Goal: Transaction & Acquisition: Book appointment/travel/reservation

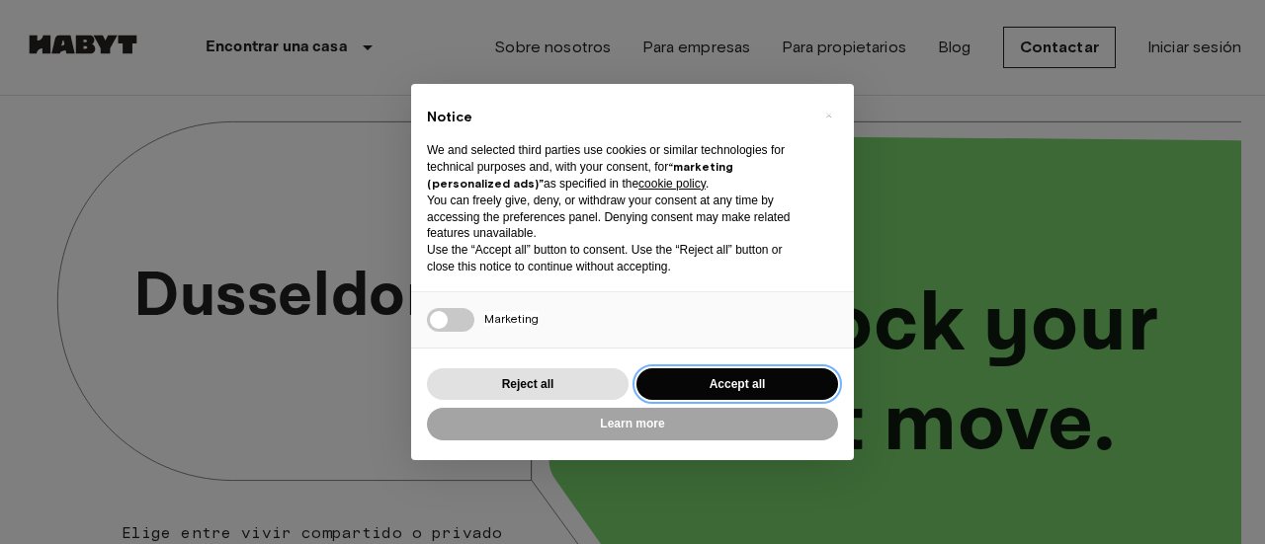
click at [775, 376] on button "Accept all" at bounding box center [737, 384] width 202 height 33
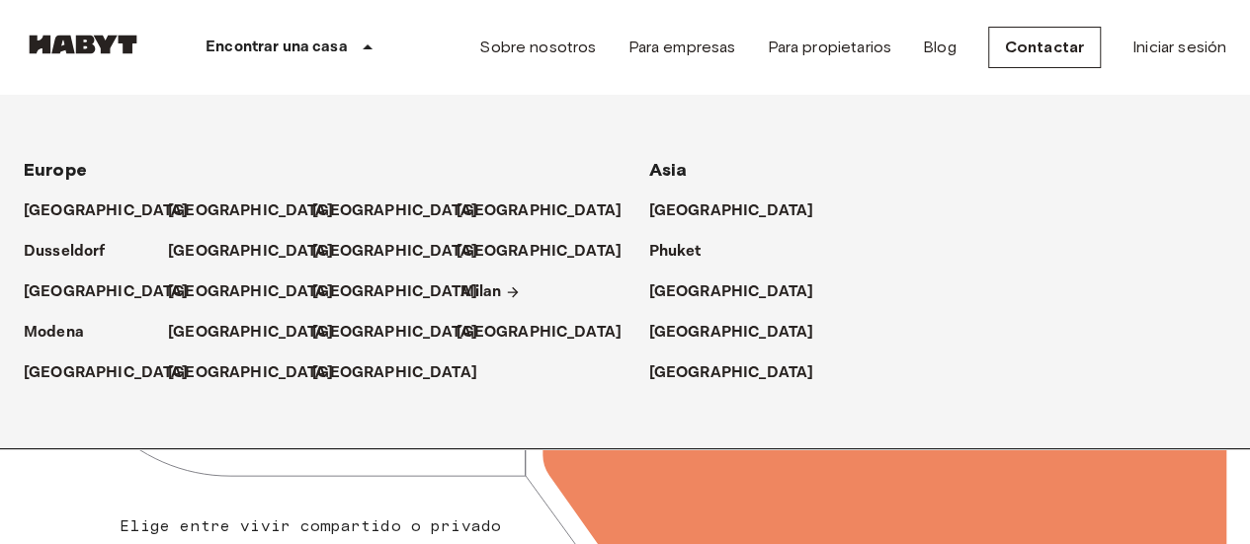
click at [468, 298] on p "Milan" at bounding box center [480, 293] width 41 height 24
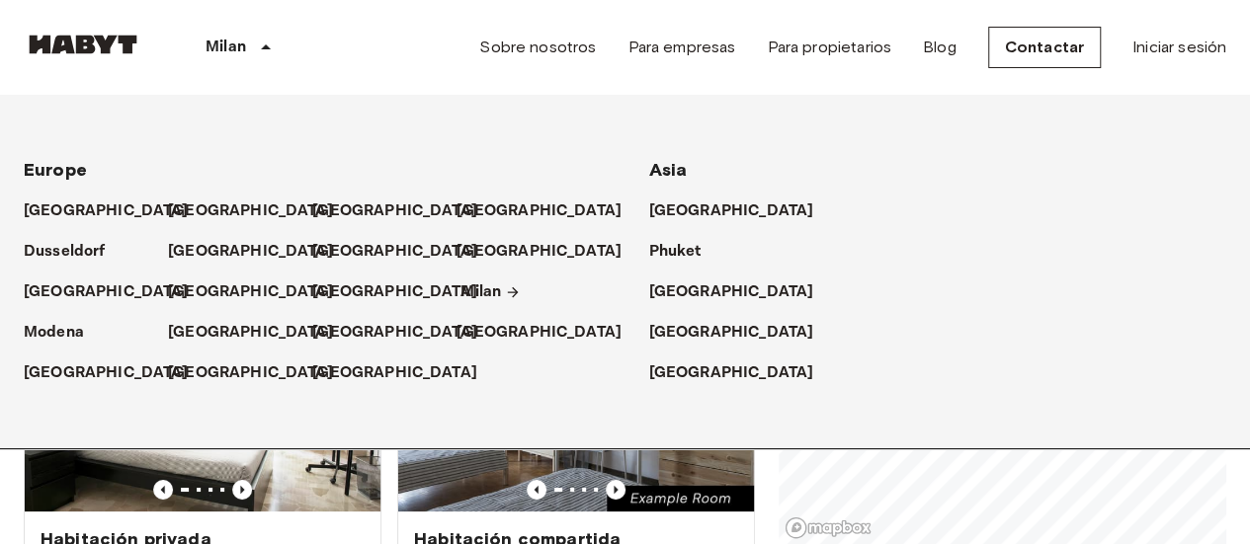
click at [502, 291] on link "Milan" at bounding box center [490, 293] width 60 height 24
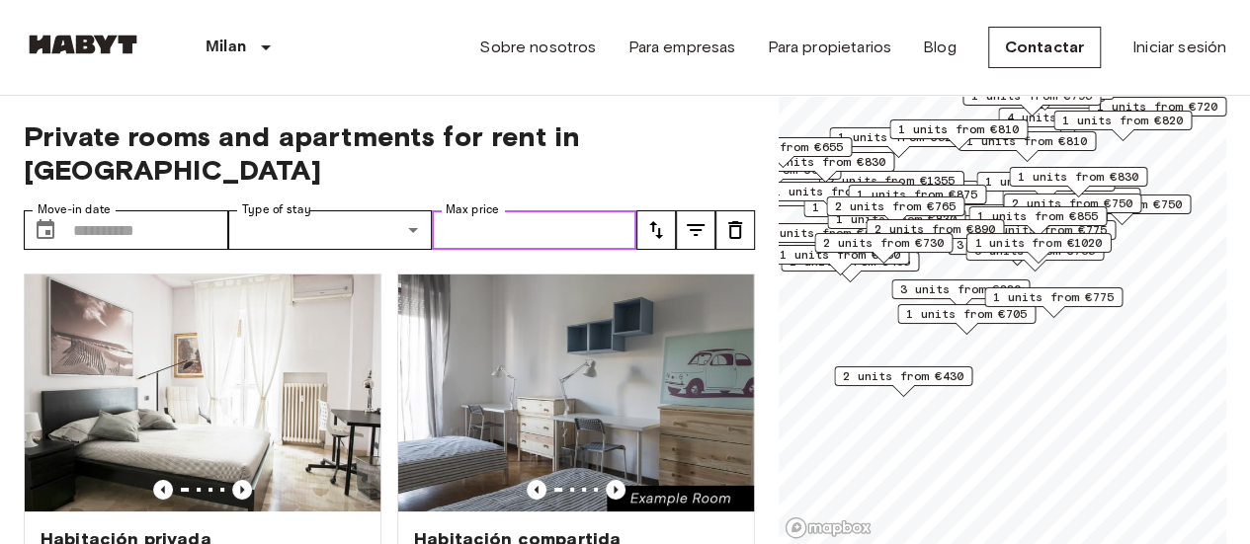
click at [549, 210] on input "Max price" at bounding box center [534, 230] width 204 height 40
click at [596, 210] on input "Max price" at bounding box center [534, 230] width 204 height 40
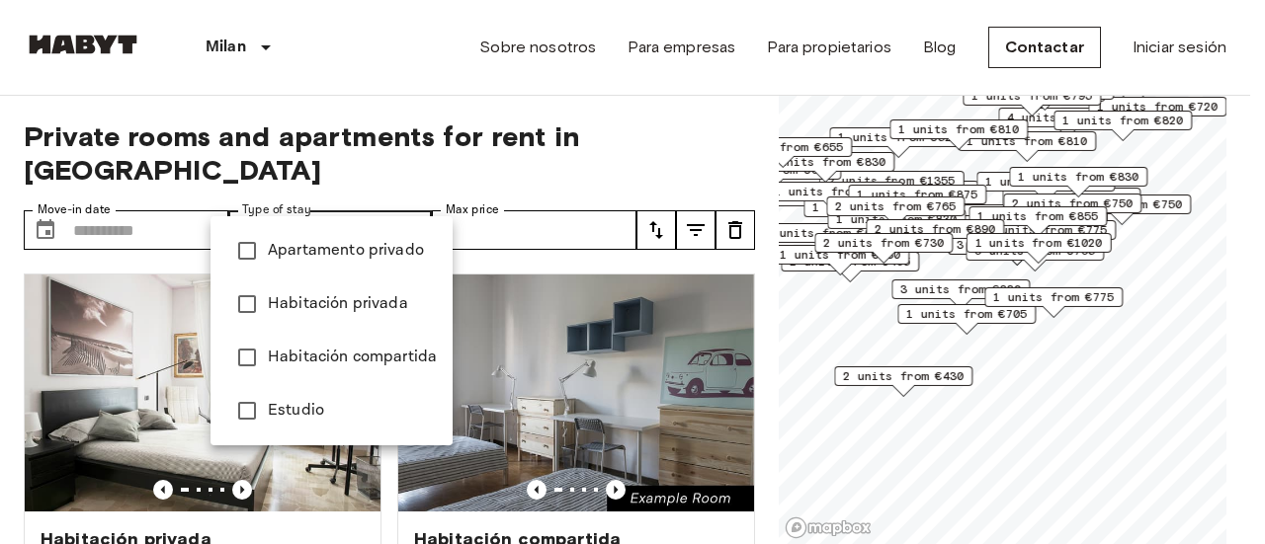
click at [398, 295] on span "Habitación privada" at bounding box center [352, 304] width 169 height 24
type input "**********"
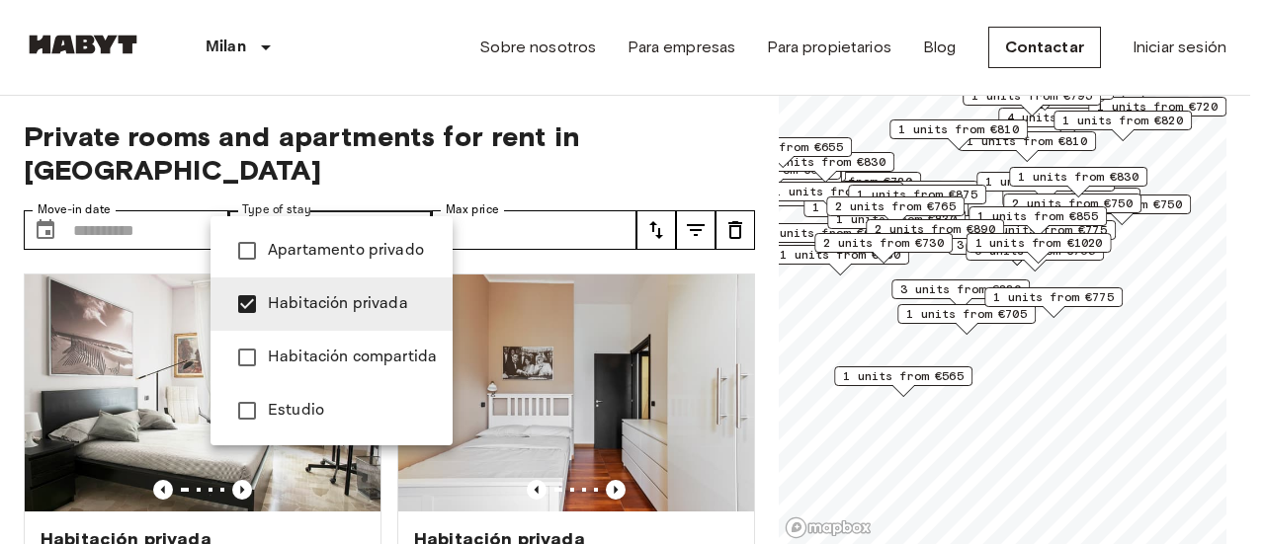
click at [755, 331] on div at bounding box center [632, 272] width 1265 height 544
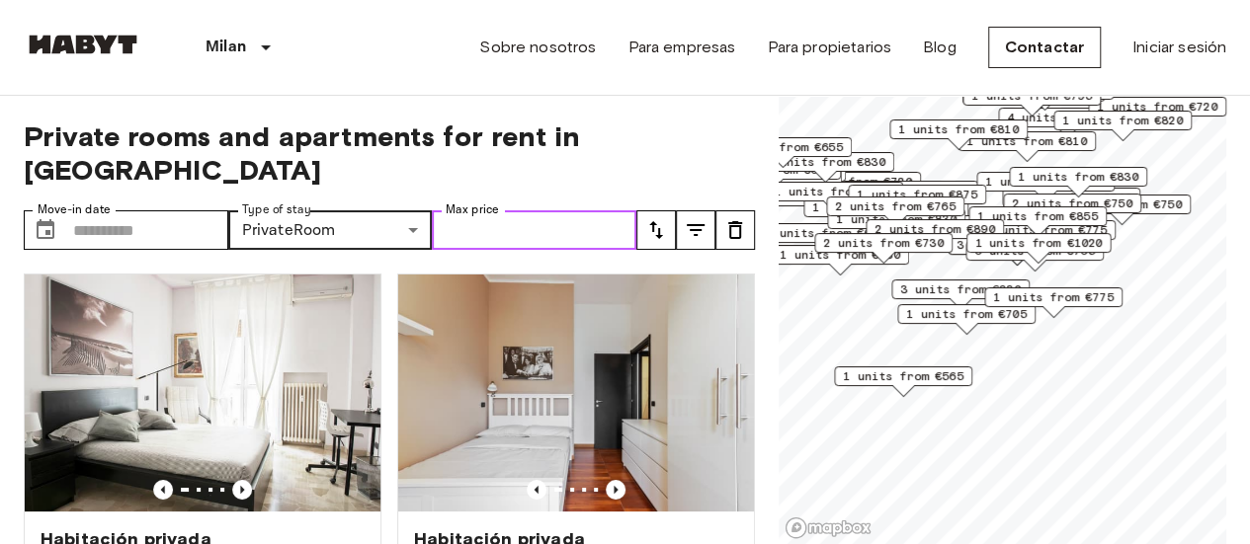
click at [579, 210] on input "Max price" at bounding box center [534, 230] width 204 height 40
type input "***"
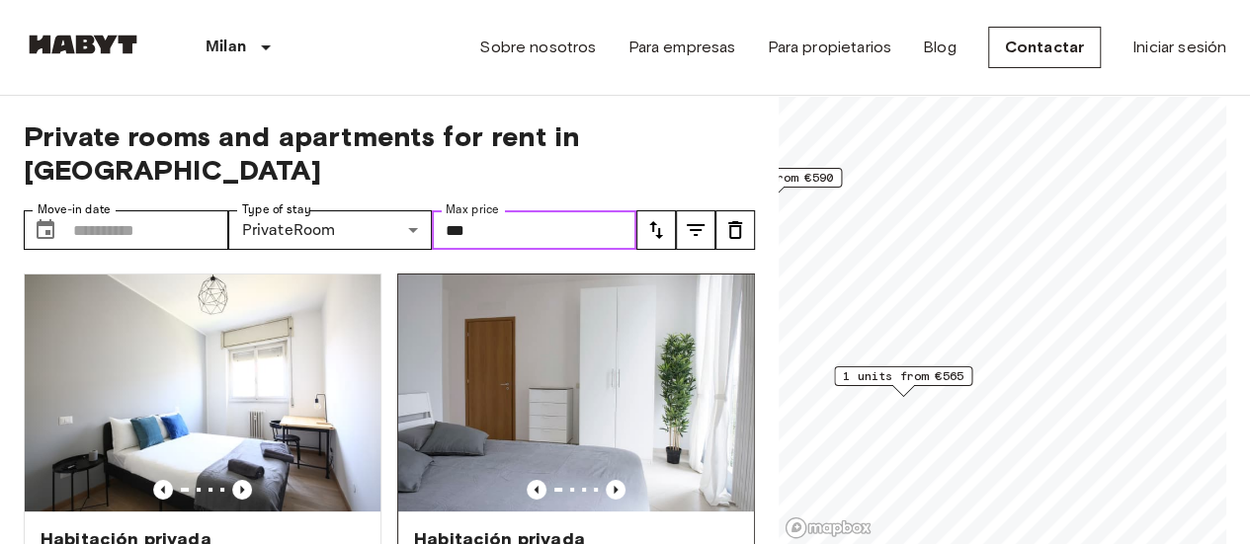
scroll to position [99, 0]
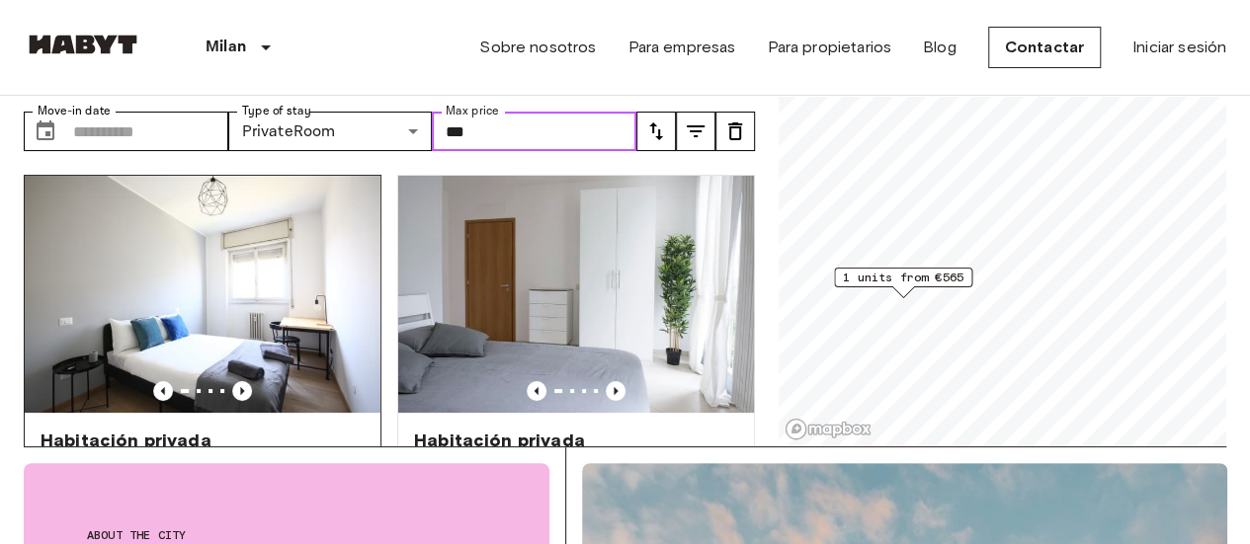
click at [158, 252] on img at bounding box center [203, 294] width 356 height 237
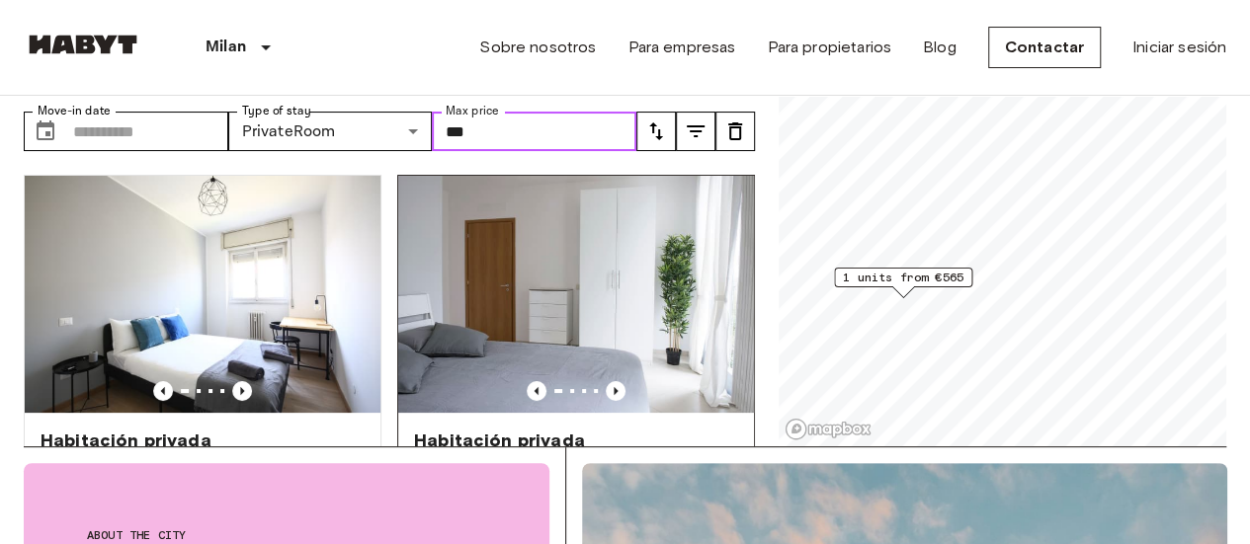
click at [598, 211] on img at bounding box center [576, 294] width 356 height 237
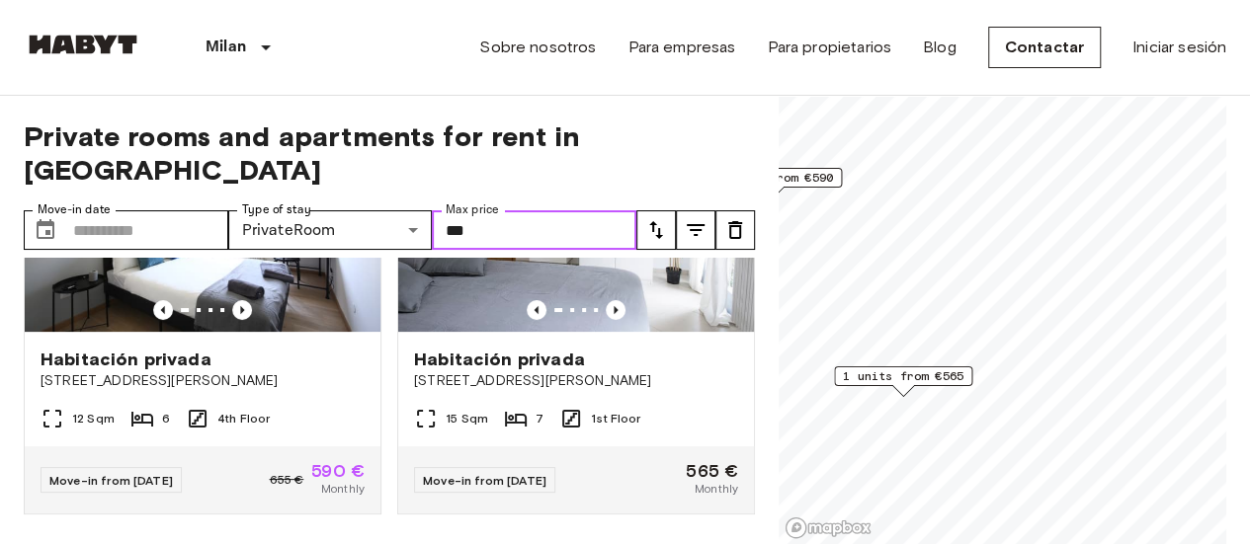
scroll to position [81, 0]
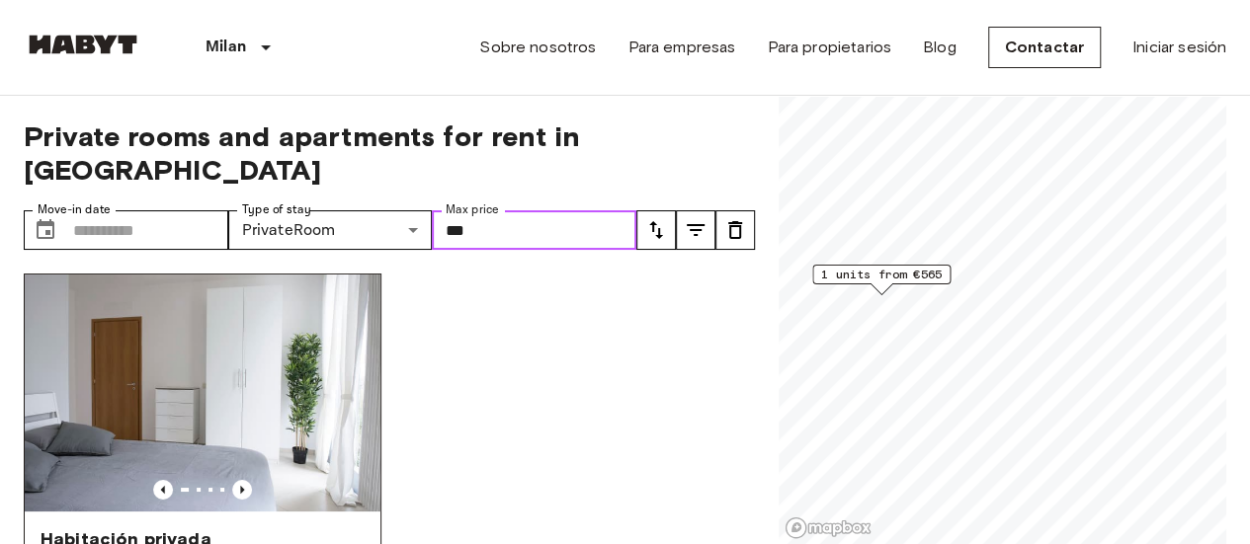
scroll to position [180, 0]
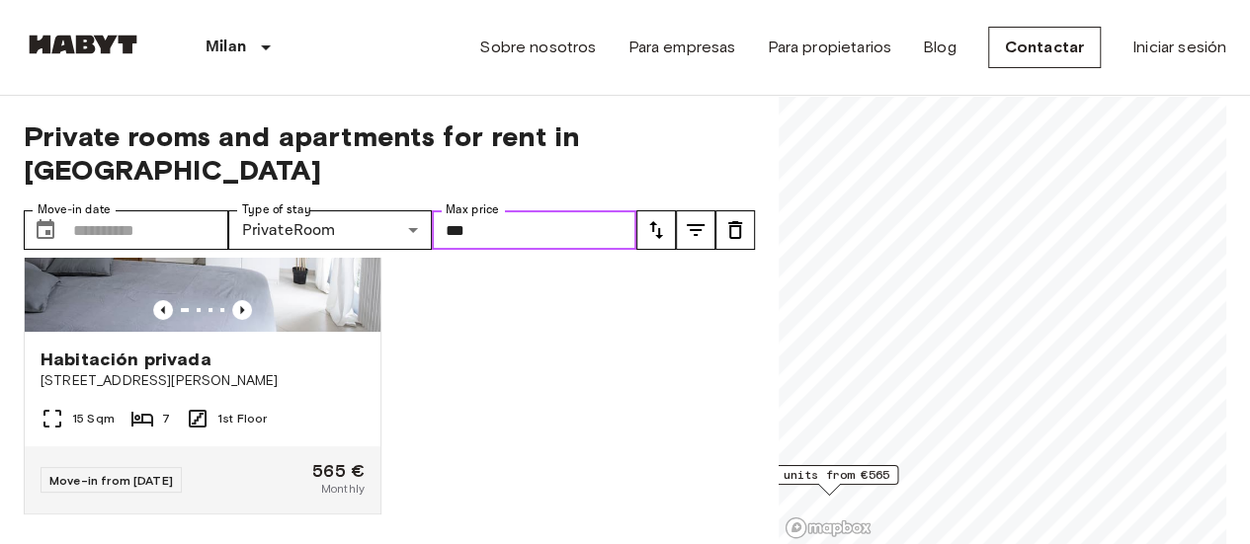
click at [478, 210] on input "***" at bounding box center [534, 230] width 204 height 40
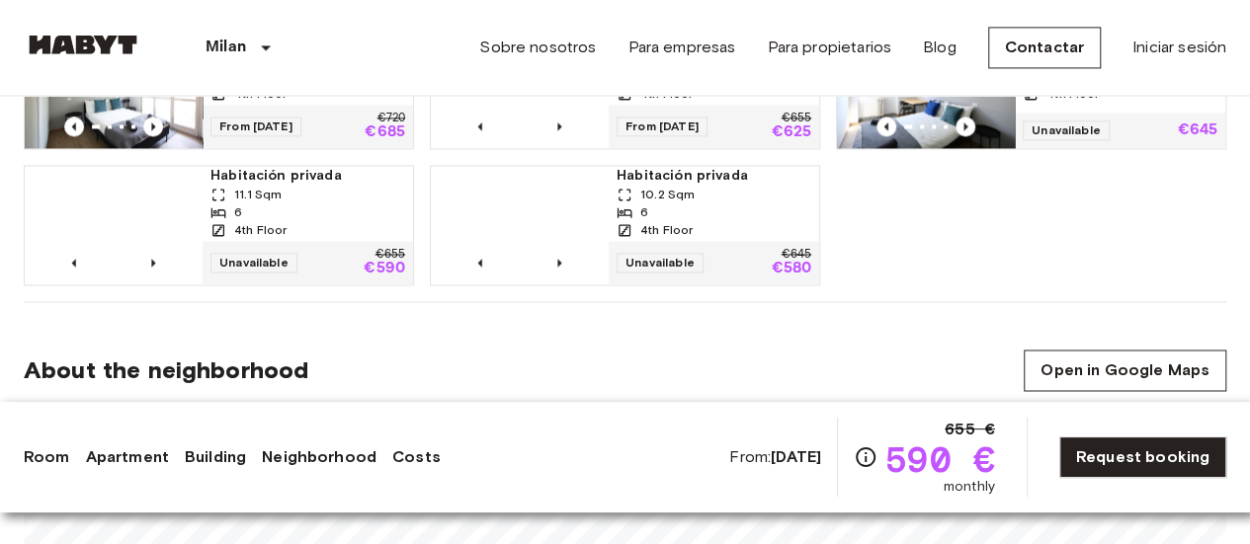
scroll to position [1877, 0]
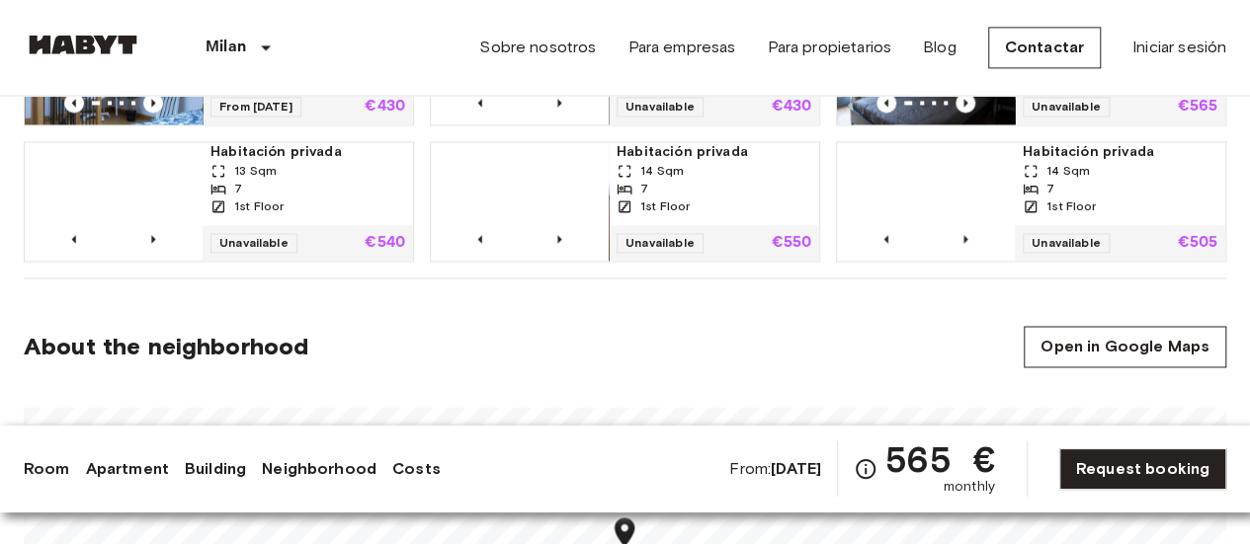
scroll to position [1778, 0]
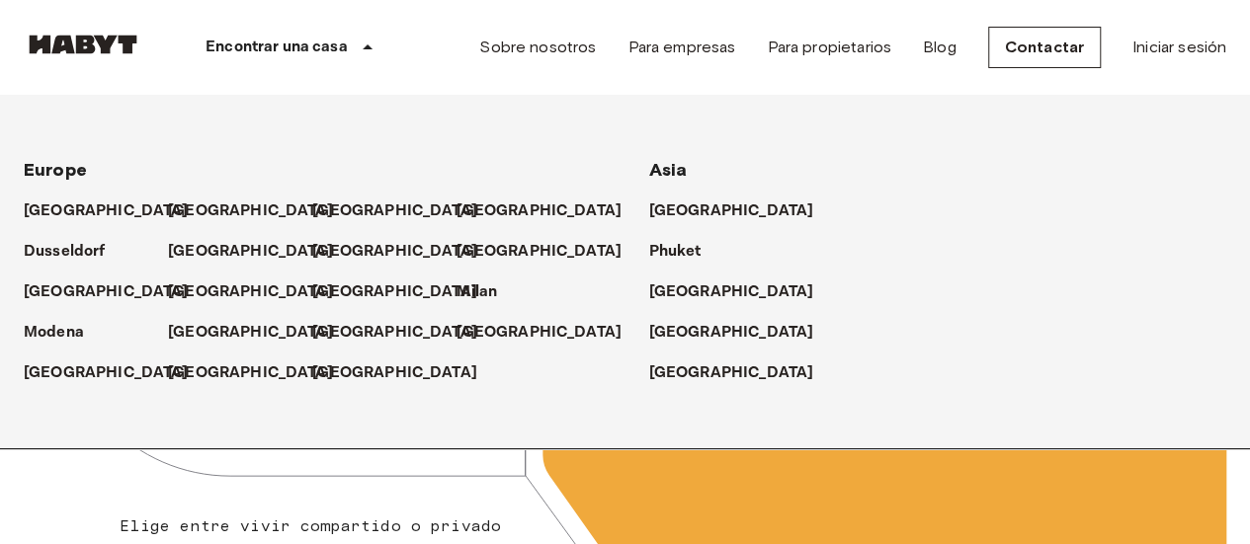
click at [491, 306] on div "[GEOGRAPHIC_DATA]" at bounding box center [528, 324] width 144 height 41
click at [480, 301] on p "Milan" at bounding box center [480, 293] width 41 height 24
drag, startPoint x: 294, startPoint y: 369, endPoint x: 327, endPoint y: 368, distance: 32.7
click at [294, 369] on div "[GEOGRAPHIC_DATA]" at bounding box center [240, 365] width 144 height 41
click at [327, 368] on p "[GEOGRAPHIC_DATA]" at bounding box center [398, 374] width 165 height 24
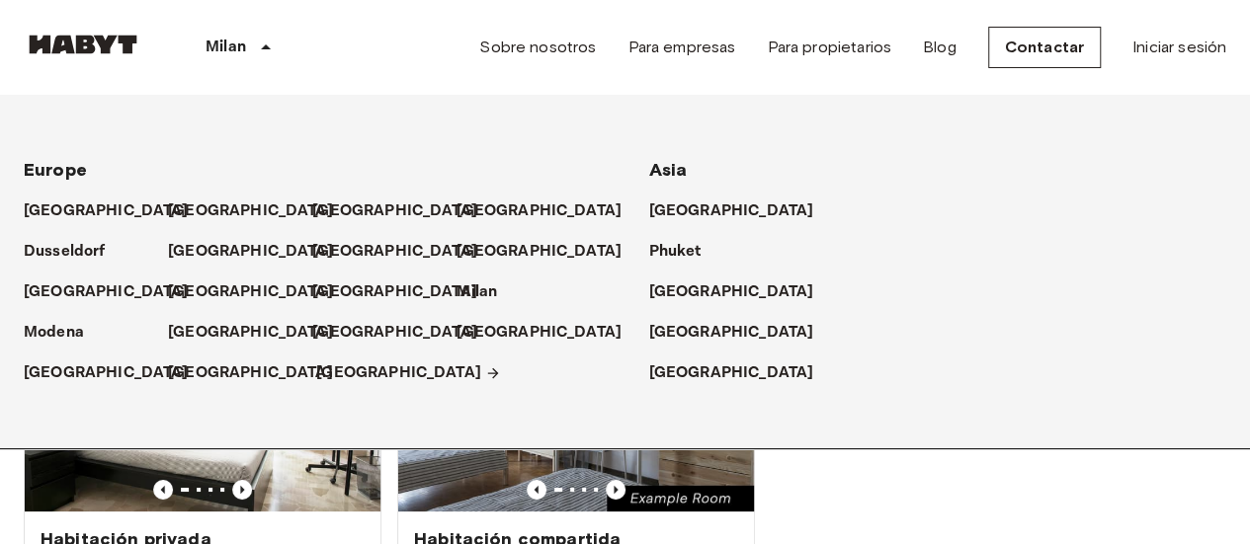
click at [332, 373] on p "[GEOGRAPHIC_DATA]" at bounding box center [398, 374] width 165 height 24
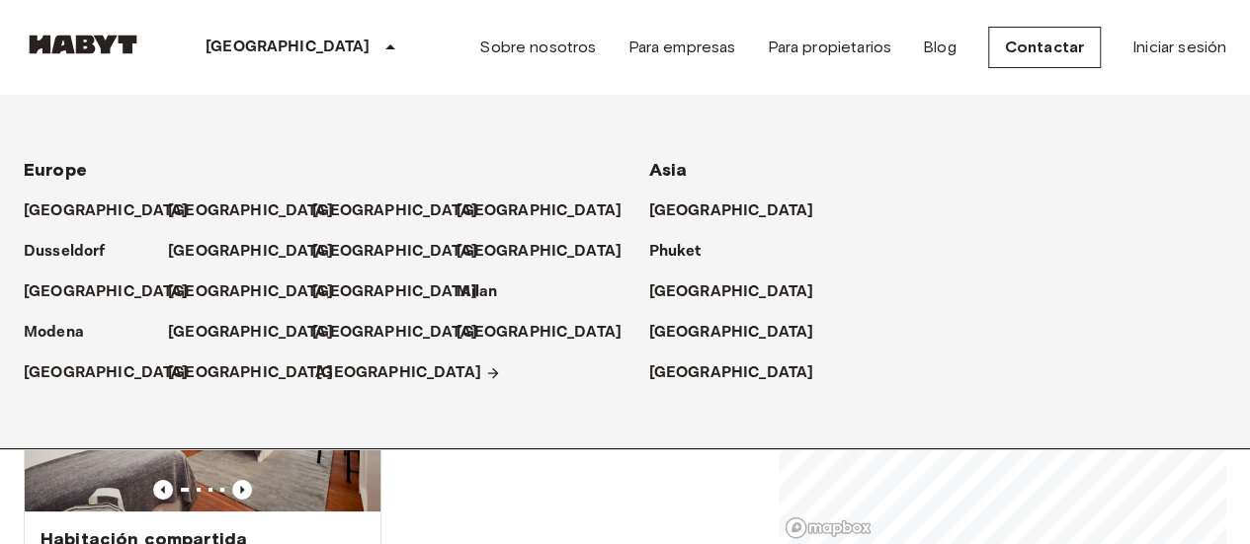
click at [326, 376] on p "[GEOGRAPHIC_DATA]" at bounding box center [398, 374] width 165 height 24
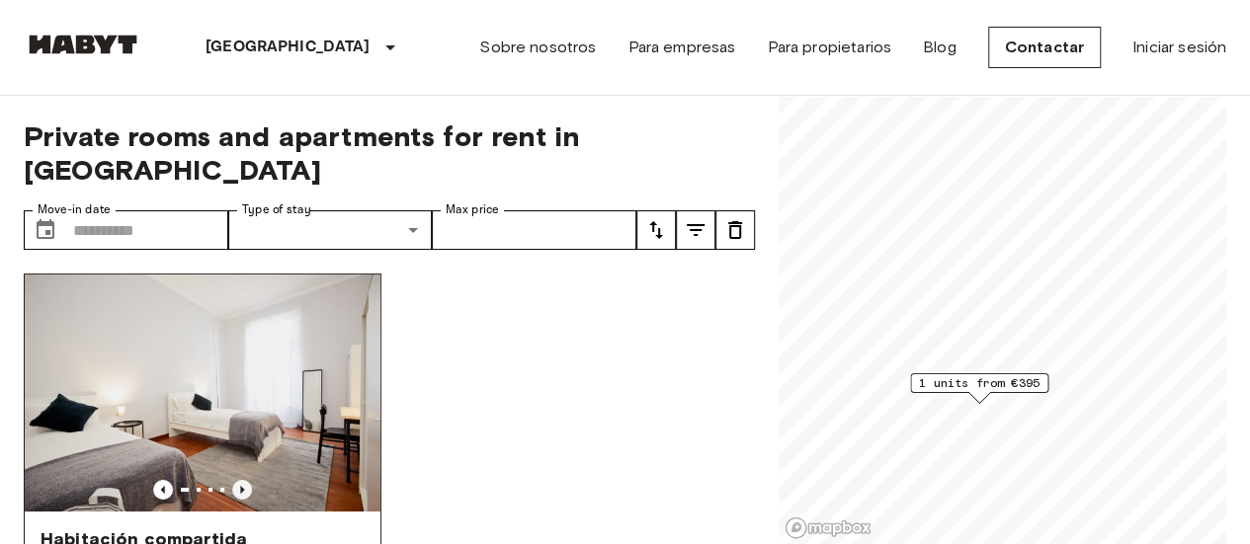
click at [240, 480] on icon "Previous image" at bounding box center [242, 490] width 20 height 20
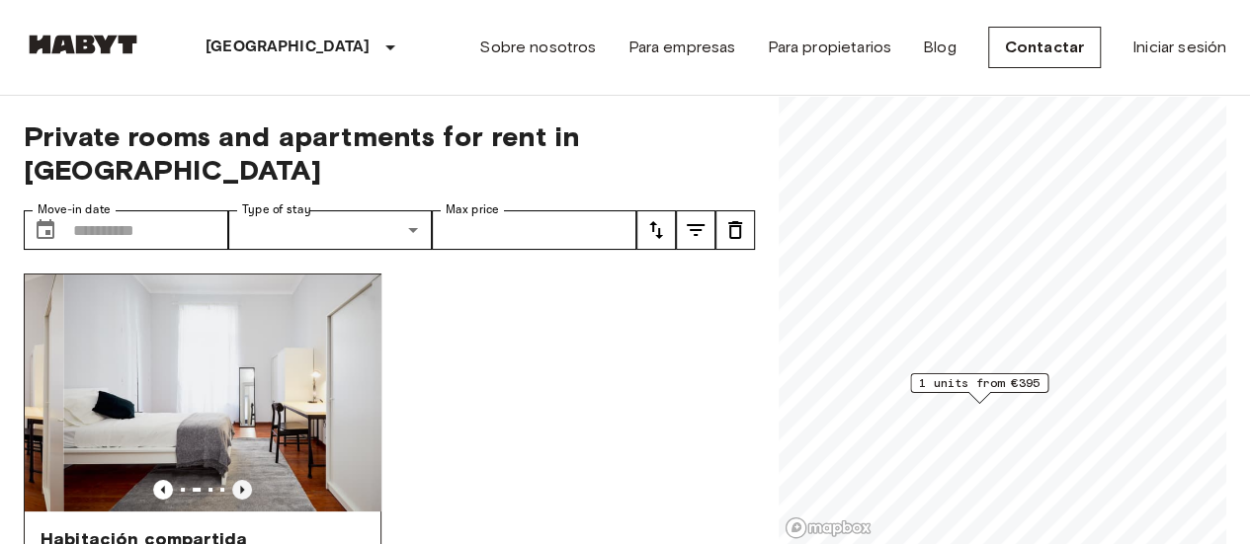
click at [240, 480] on icon "Previous image" at bounding box center [242, 490] width 20 height 20
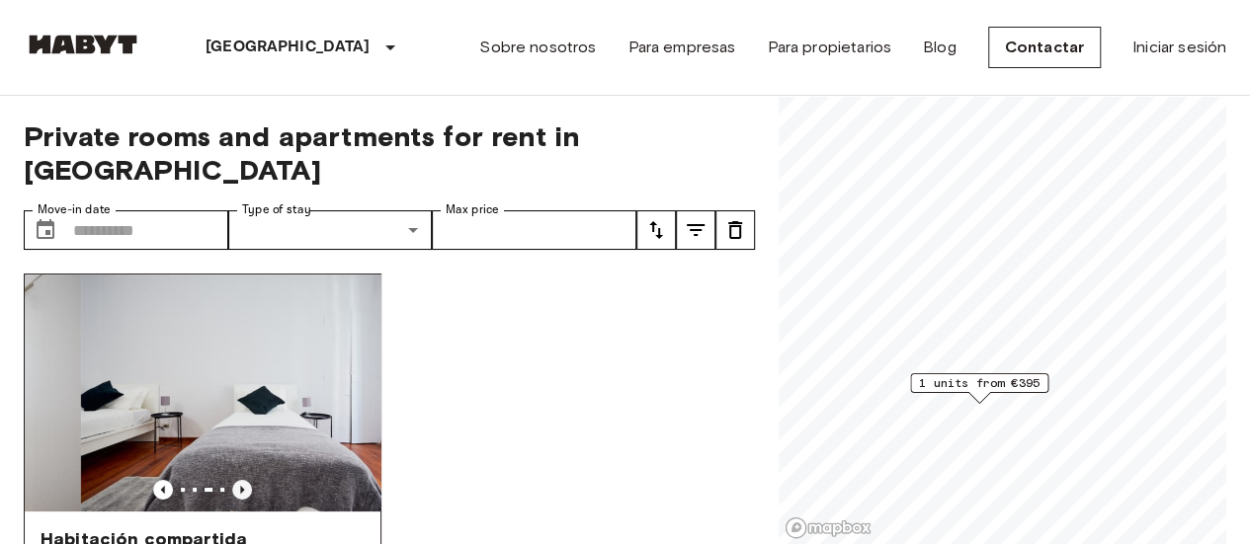
click at [240, 480] on icon "Previous image" at bounding box center [242, 490] width 20 height 20
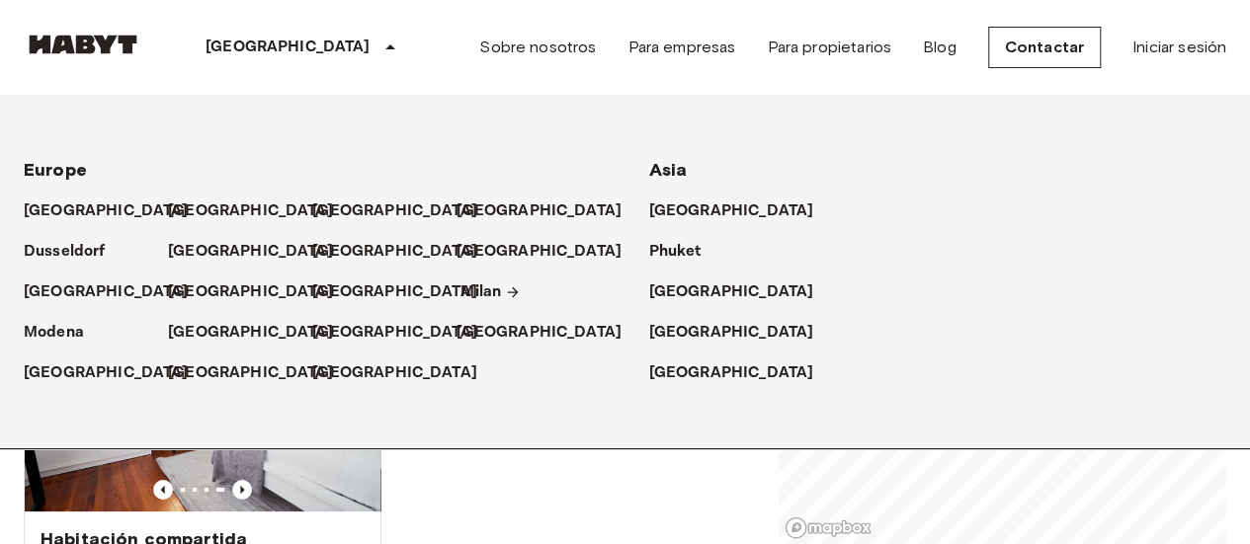
click at [493, 291] on p "Milan" at bounding box center [480, 293] width 41 height 24
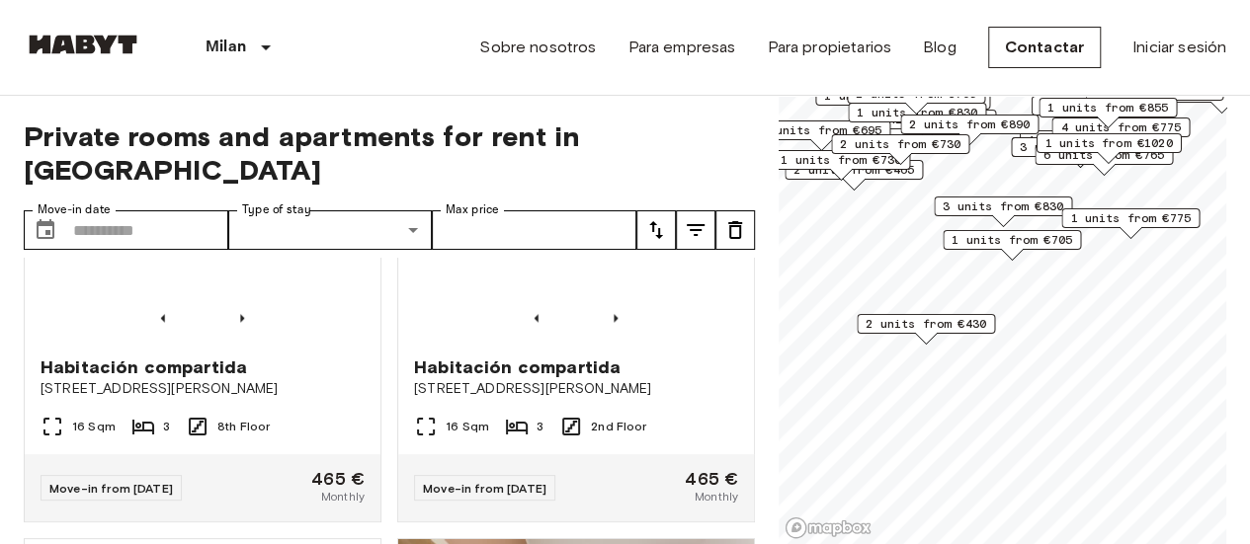
scroll to position [1383, 0]
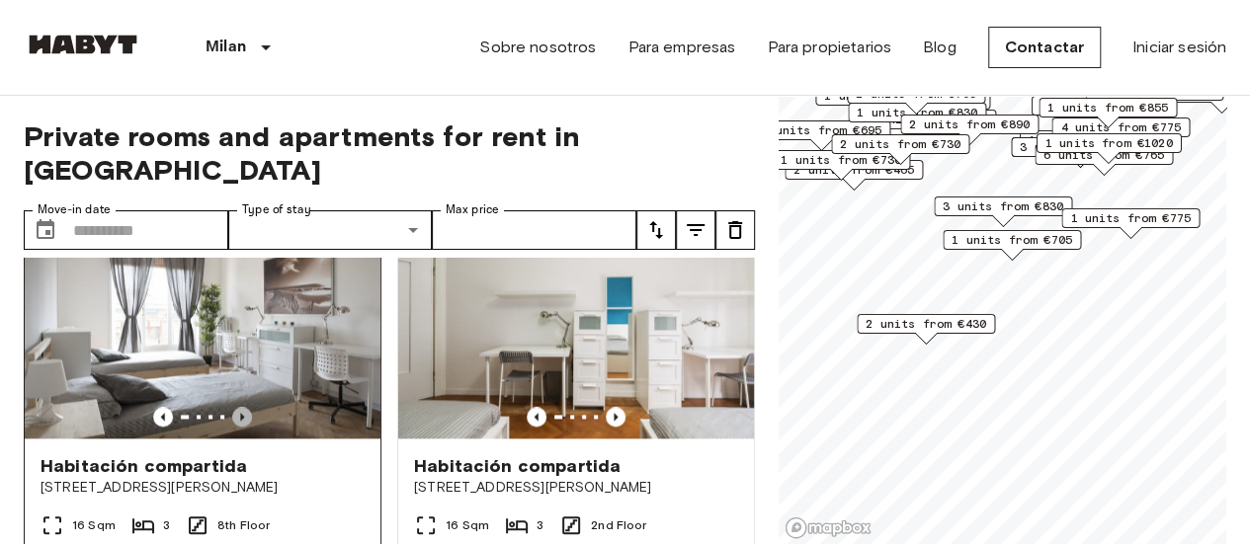
click at [244, 407] on icon "Previous image" at bounding box center [242, 417] width 20 height 20
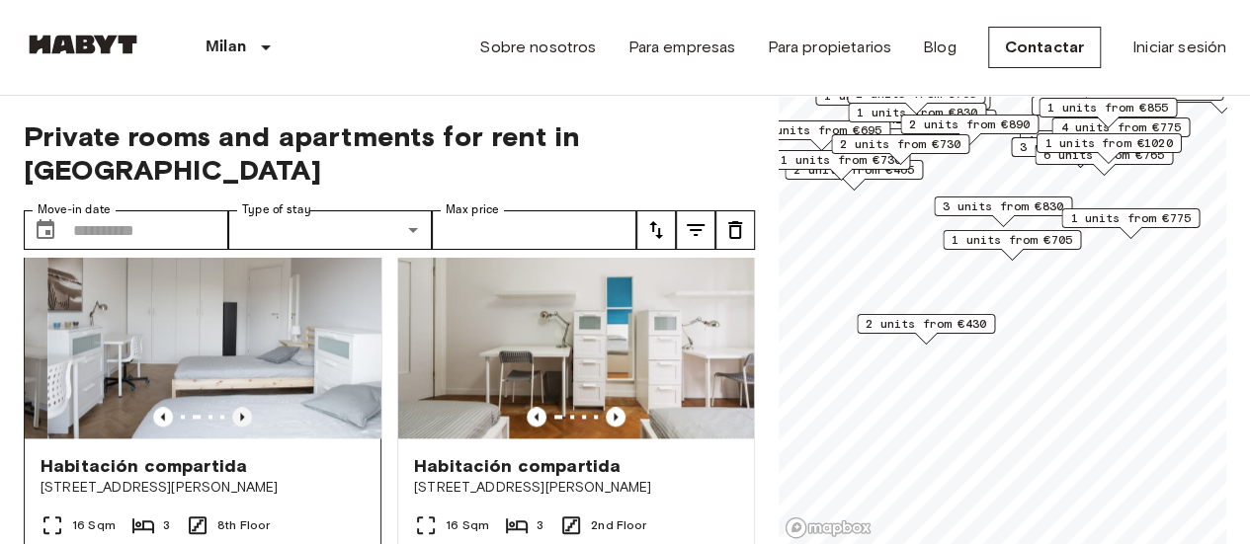
click at [244, 407] on icon "Previous image" at bounding box center [242, 417] width 20 height 20
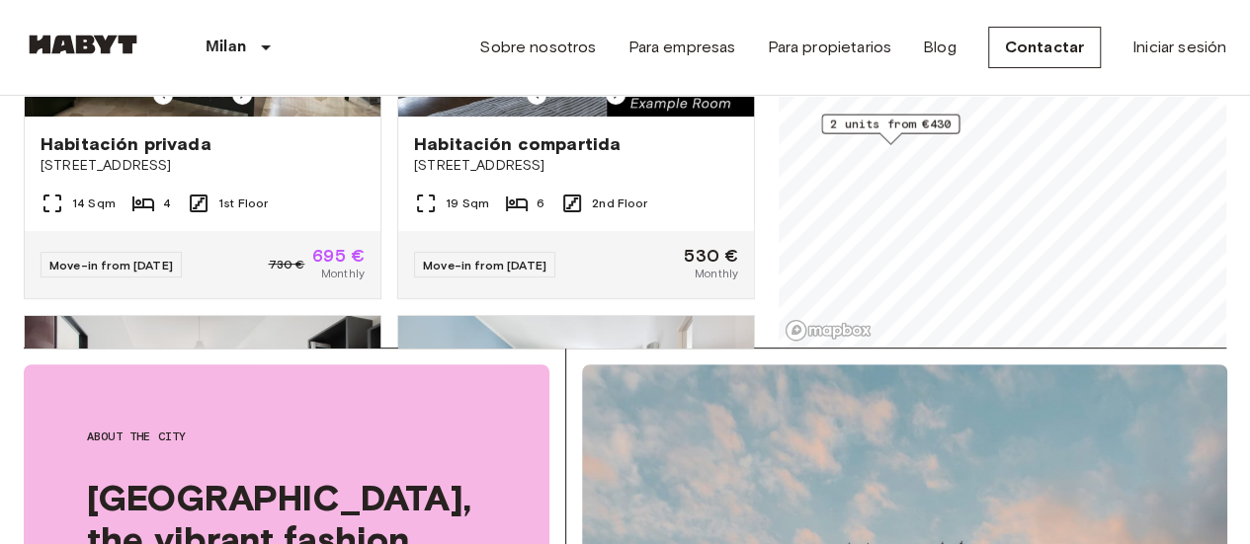
scroll to position [296, 0]
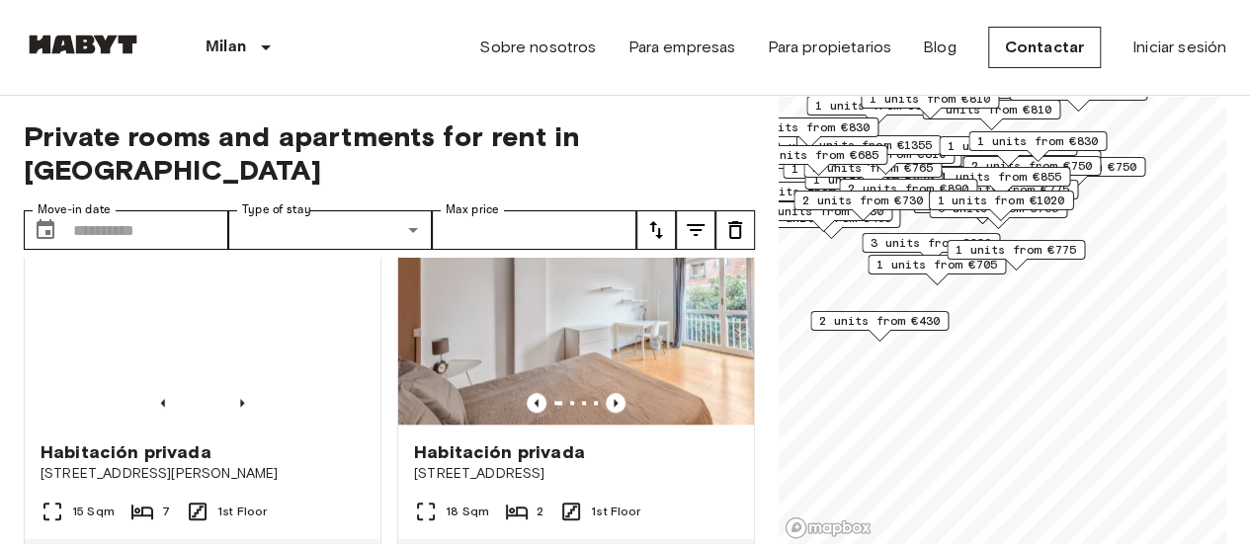
scroll to position [4989, 0]
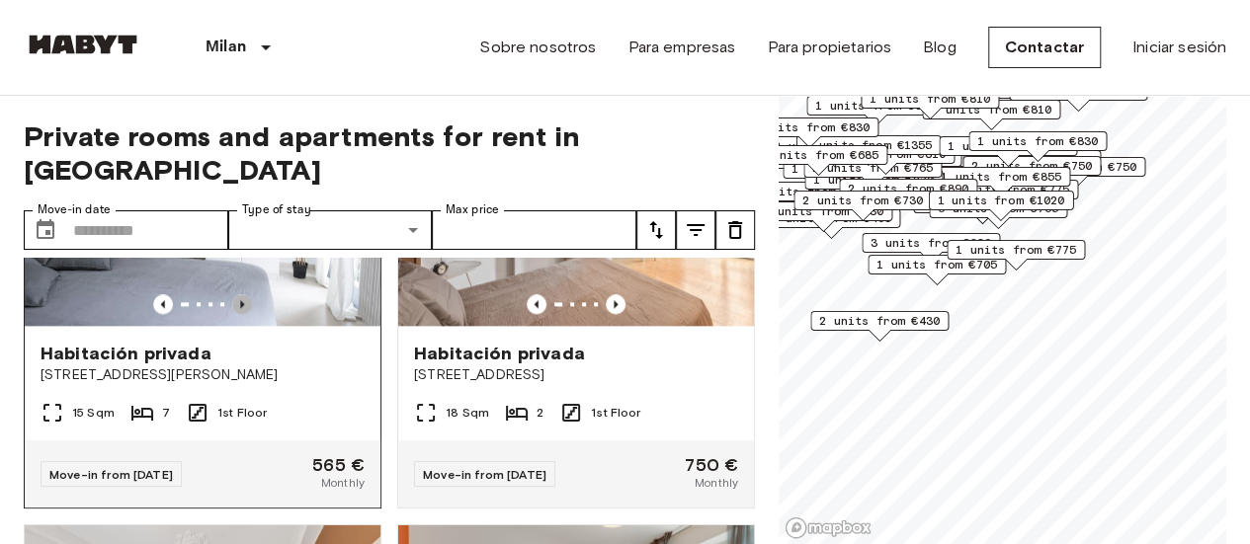
click at [238, 314] on icon "Previous image" at bounding box center [242, 304] width 20 height 20
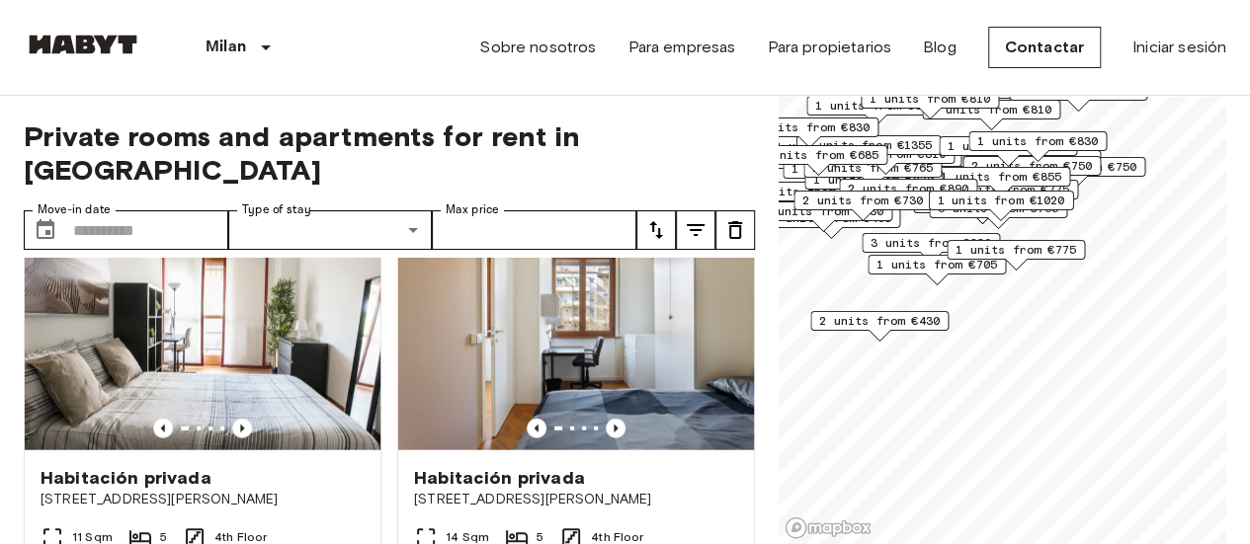
scroll to position [6372, 0]
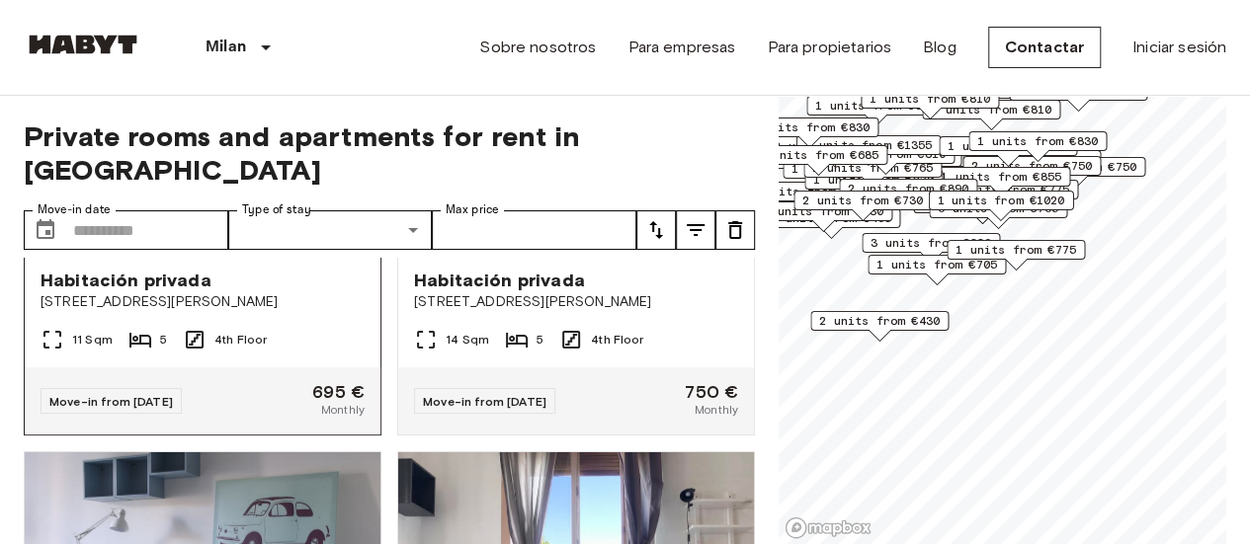
click at [238, 241] on icon "Previous image" at bounding box center [242, 231] width 20 height 20
click at [240, 235] on icon "Previous image" at bounding box center [242, 231] width 4 height 8
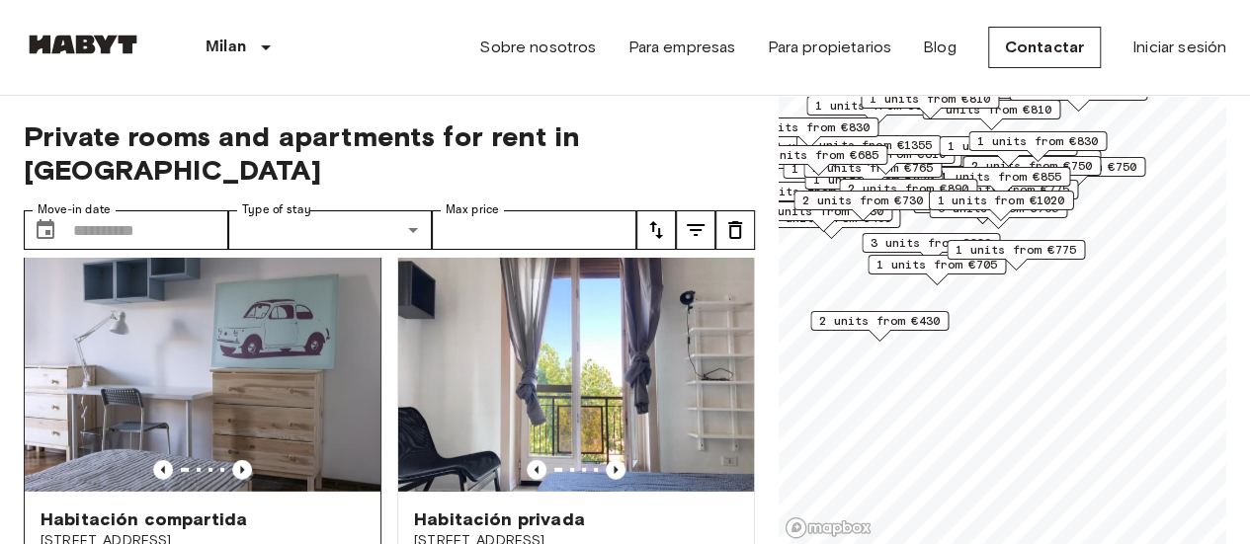
scroll to position [6668, 0]
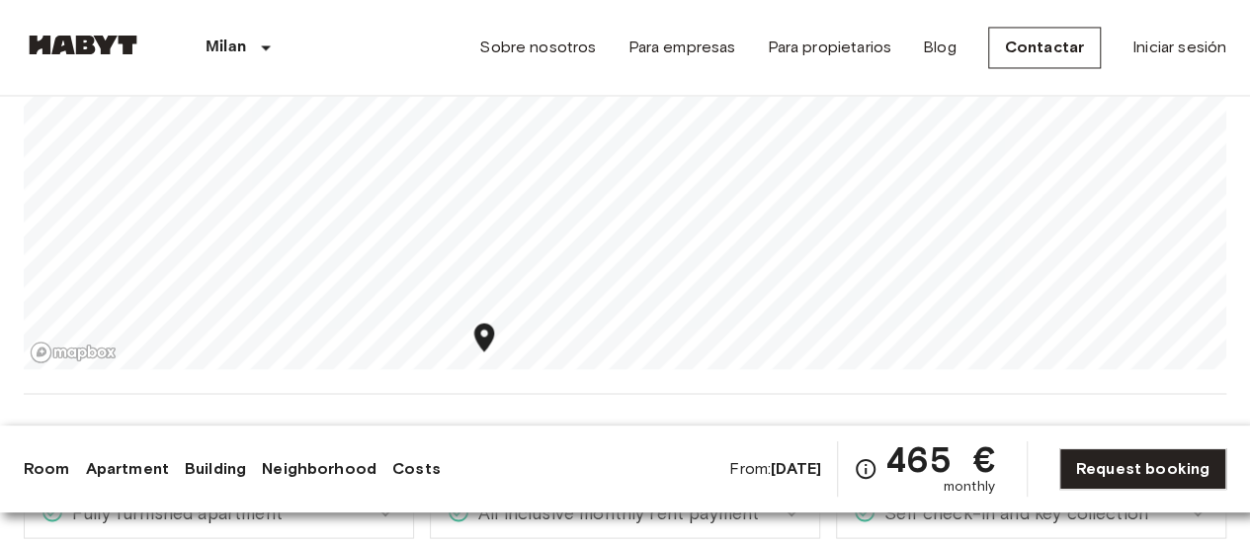
scroll to position [1581, 0]
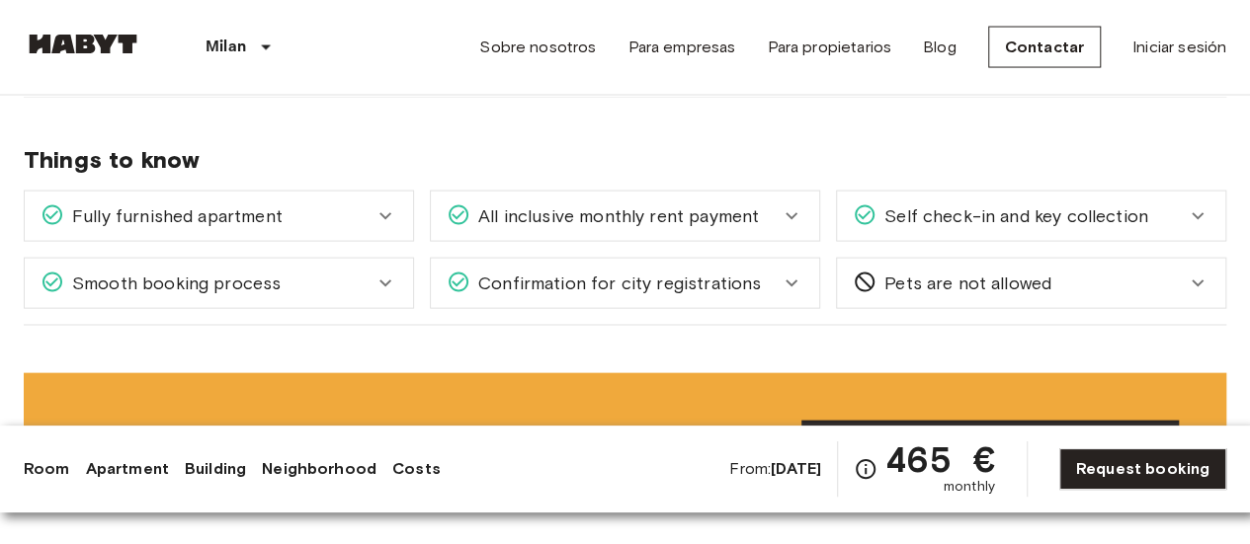
click at [59, 473] on link "Room" at bounding box center [47, 469] width 46 height 24
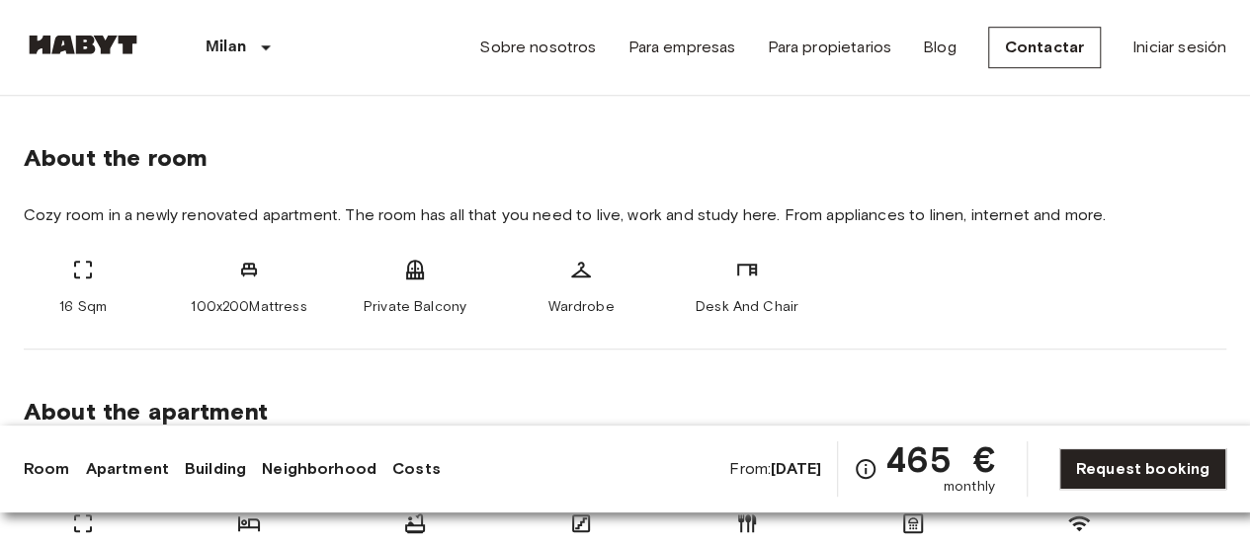
click at [117, 472] on link "Apartment" at bounding box center [127, 469] width 83 height 24
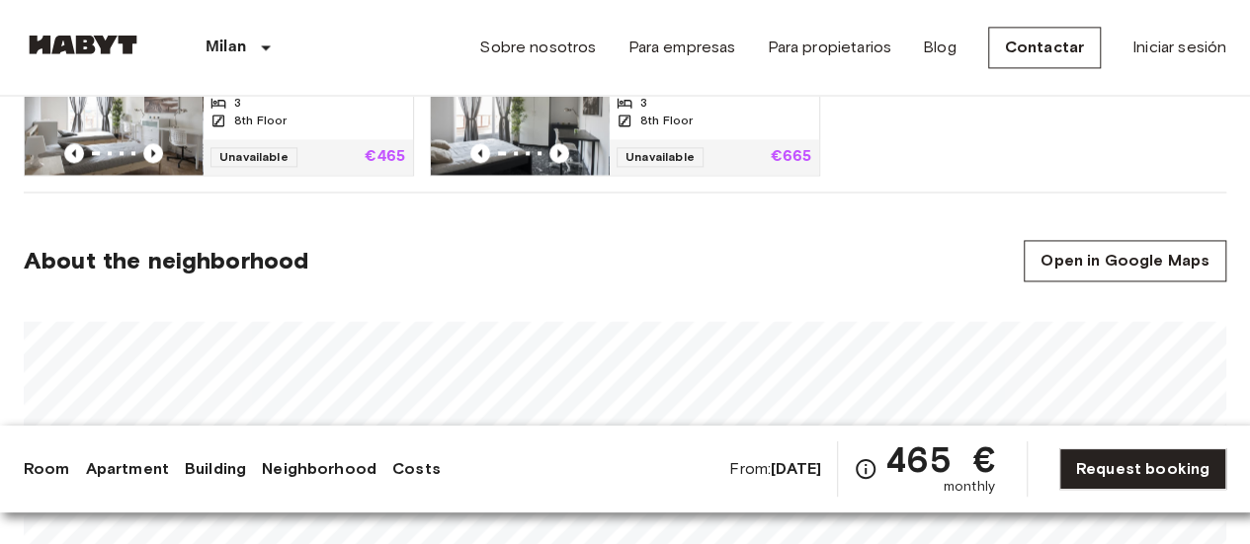
scroll to position [1333, 0]
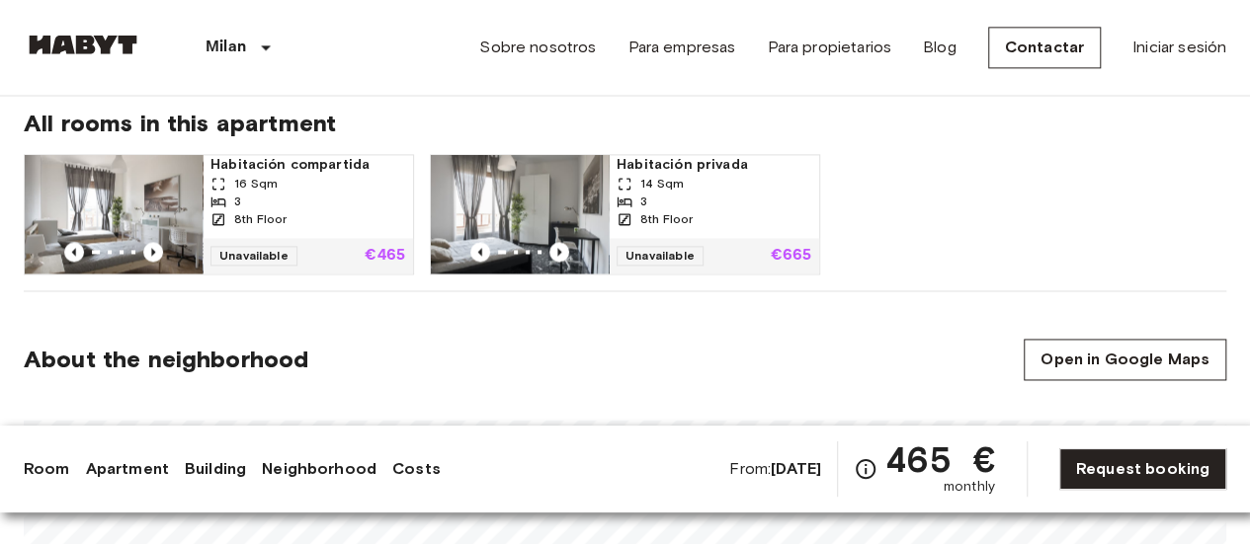
click at [182, 243] on div at bounding box center [114, 252] width 178 height 20
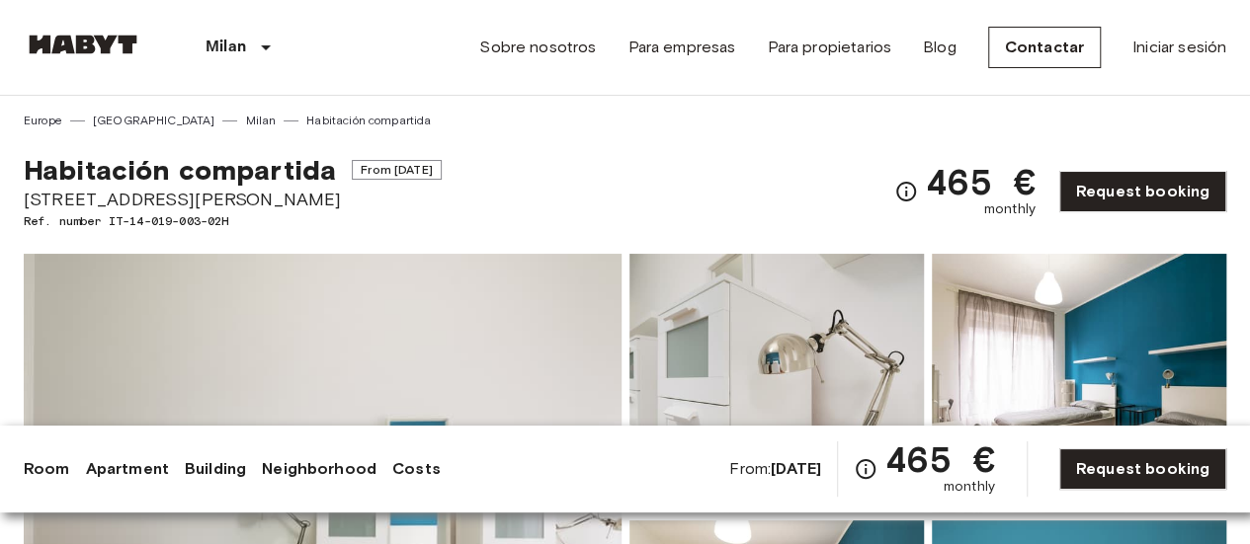
scroll to position [99, 0]
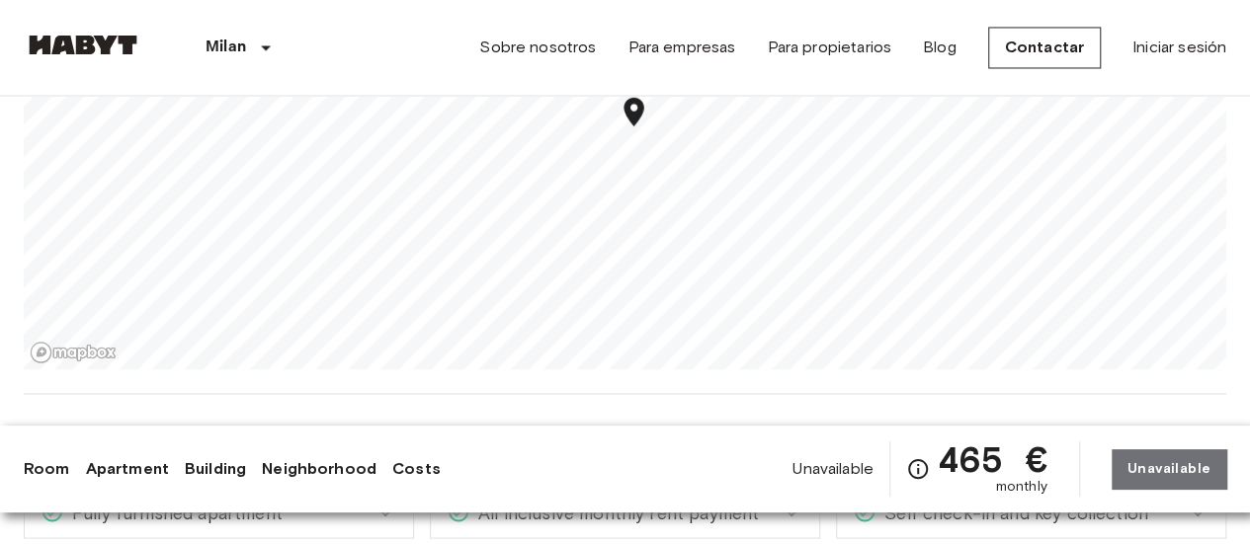
scroll to position [1581, 0]
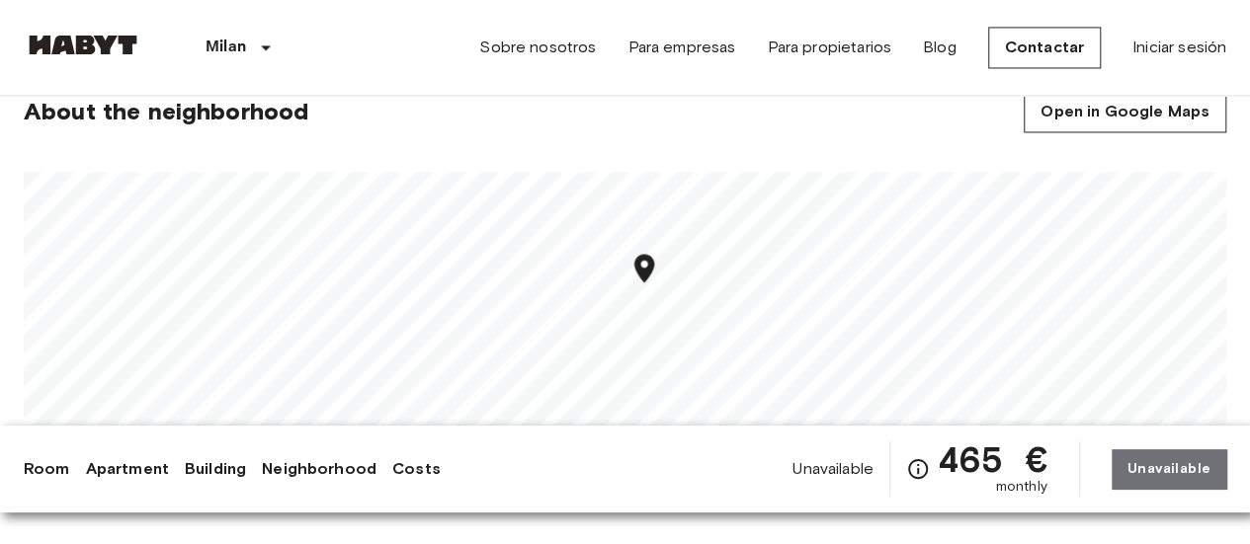
click at [411, 475] on link "Costs" at bounding box center [416, 469] width 48 height 24
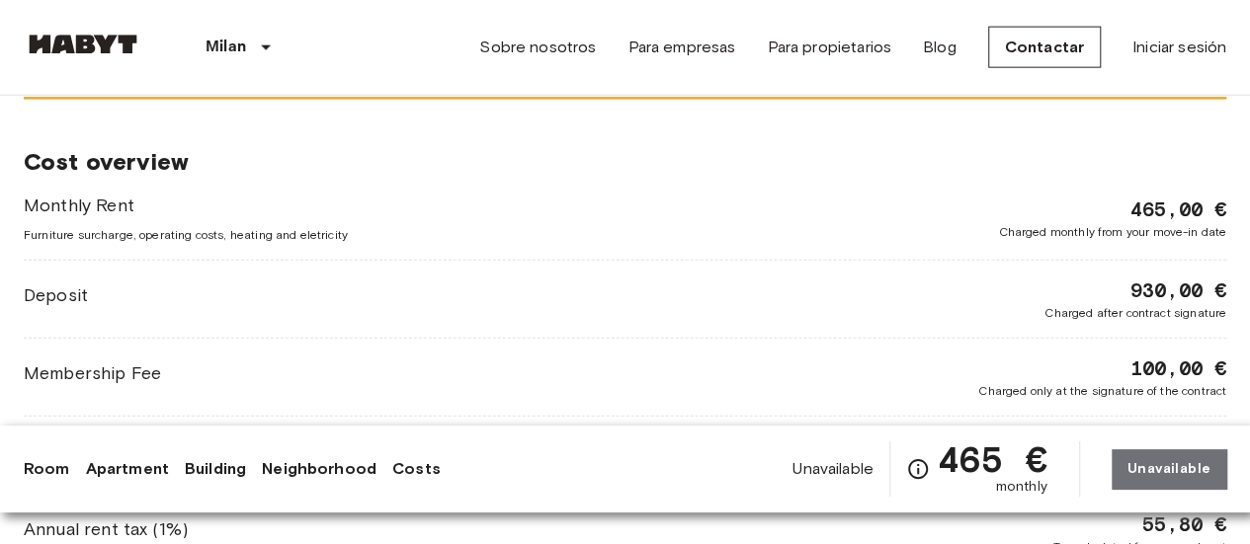
click at [1202, 307] on span "Charged after contract signature" at bounding box center [1135, 313] width 182 height 18
drag, startPoint x: 1160, startPoint y: 308, endPoint x: 1116, endPoint y: 309, distance: 43.5
click at [1116, 309] on span "Charged after contract signature" at bounding box center [1135, 313] width 182 height 18
click at [1060, 311] on span "Charged after contract signature" at bounding box center [1135, 313] width 182 height 18
click at [1036, 311] on div "Deposit 930,00 € Charged after contract signature" at bounding box center [625, 299] width 1202 height 45
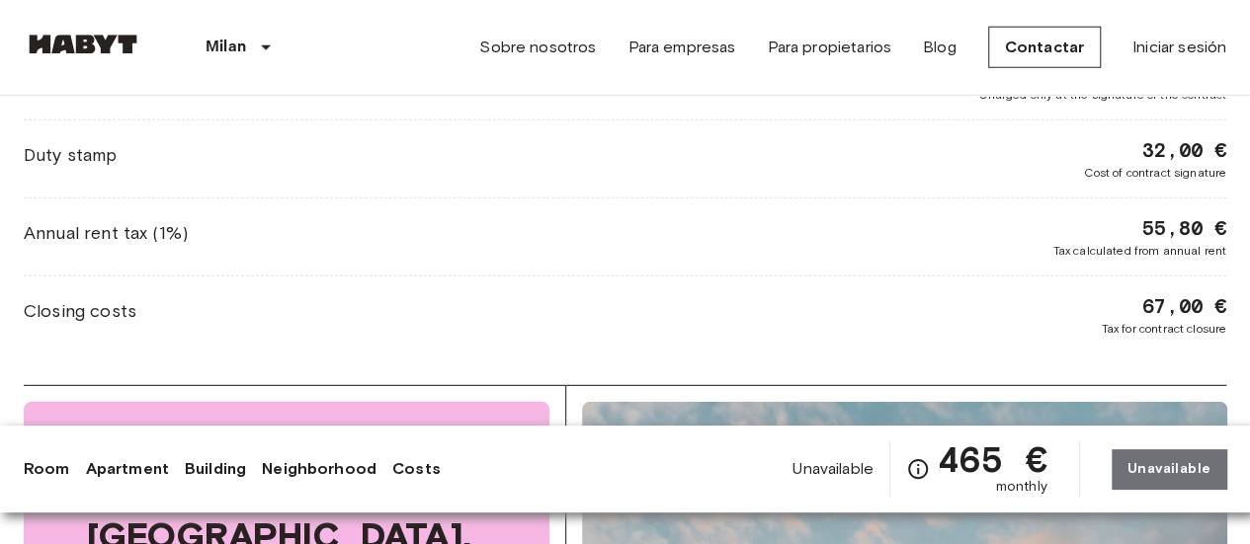
scroll to position [2878, 0]
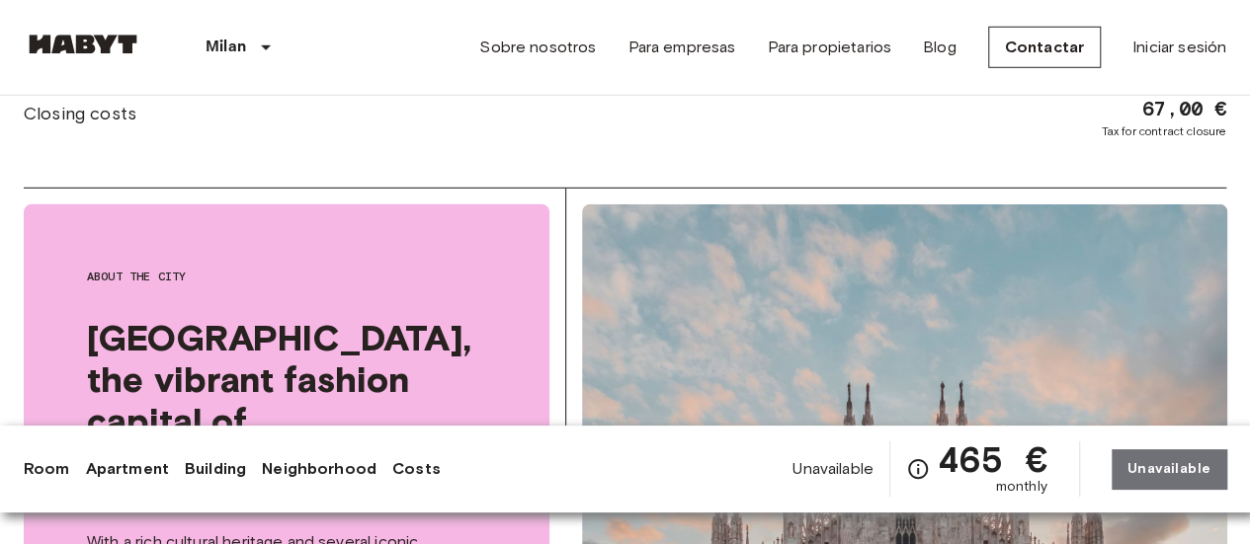
click at [1032, 491] on span "monthly" at bounding box center [1021, 487] width 51 height 20
drag, startPoint x: 871, startPoint y: 474, endPoint x: 1013, endPoint y: 473, distance: 141.3
click at [873, 474] on span "Unavailable" at bounding box center [832, 469] width 81 height 22
click at [1112, 474] on div "Unavailable 465 € monthly Unavailable" at bounding box center [1009, 469] width 434 height 55
click at [1146, 475] on div "Unavailable 465 € monthly Unavailable" at bounding box center [1009, 469] width 434 height 55
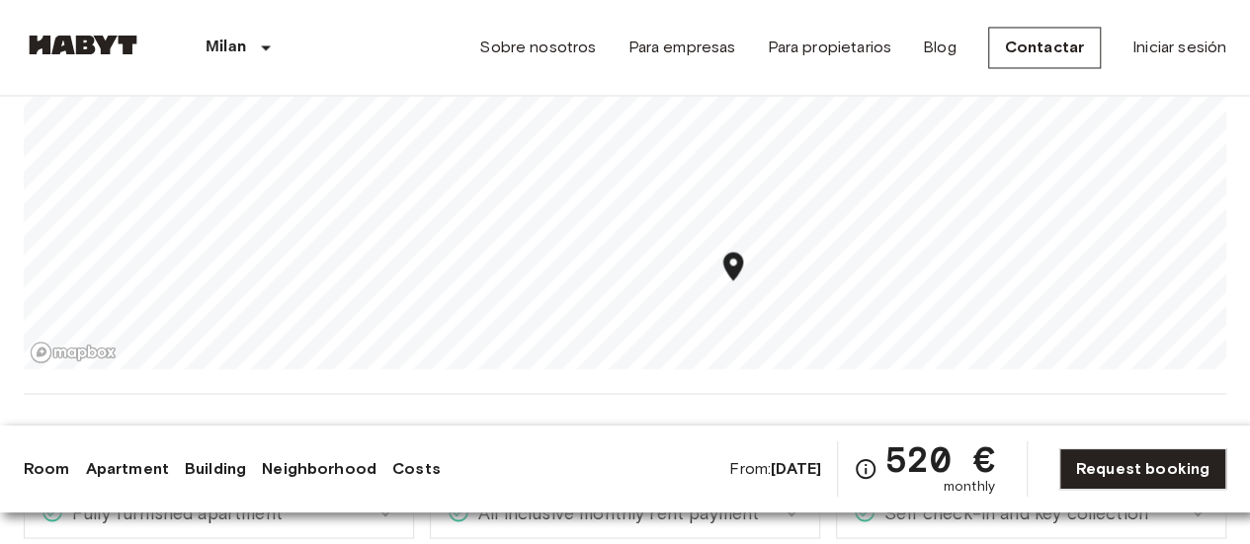
scroll to position [1581, 0]
click at [412, 471] on link "Costs" at bounding box center [416, 469] width 48 height 24
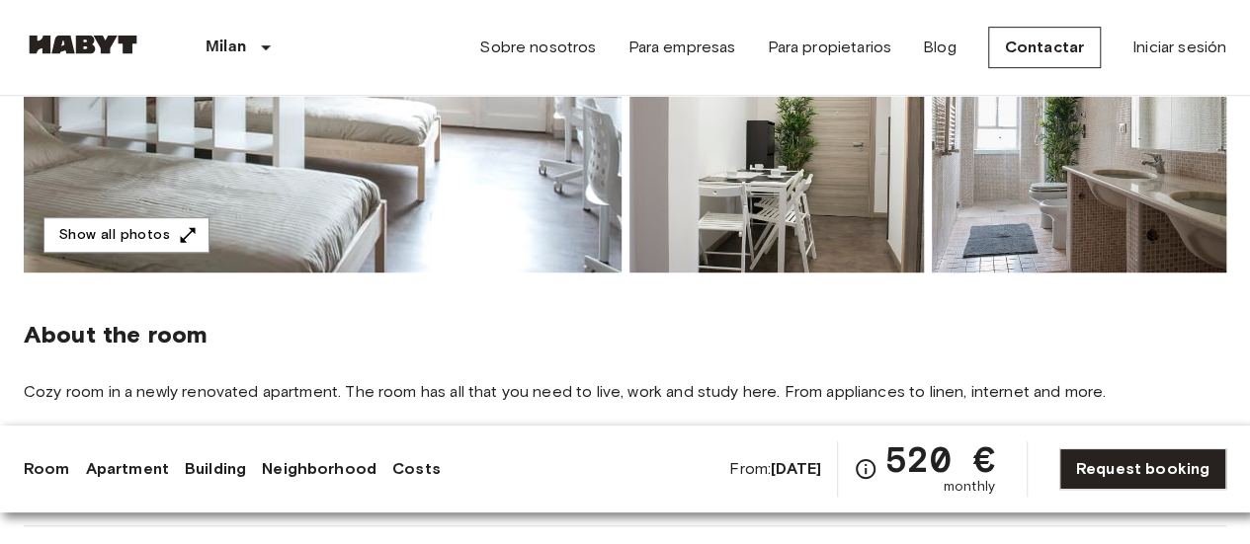
scroll to position [803, 0]
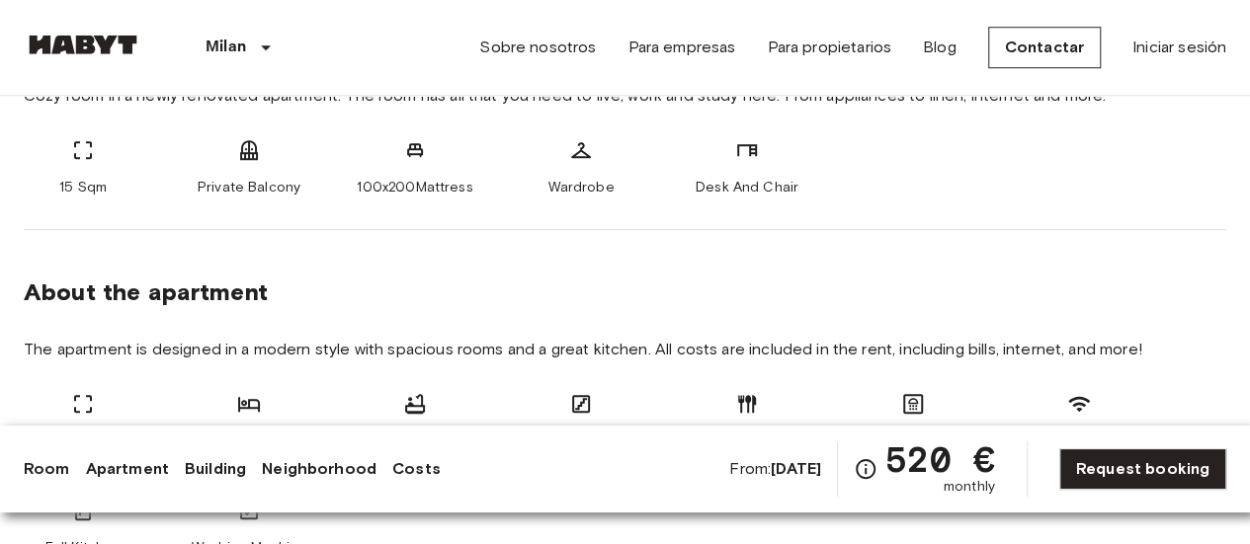
click at [805, 462] on b "Sep 16 2025" at bounding box center [796, 468] width 50 height 19
click at [791, 469] on b "Sep 16 2025" at bounding box center [796, 468] width 50 height 19
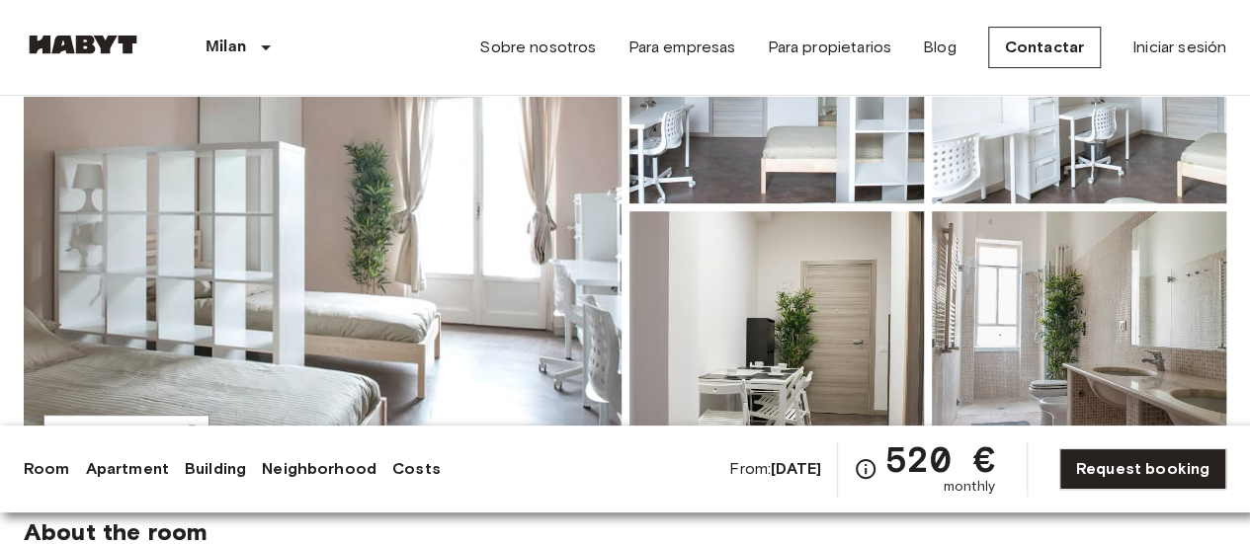
scroll to position [210, 0]
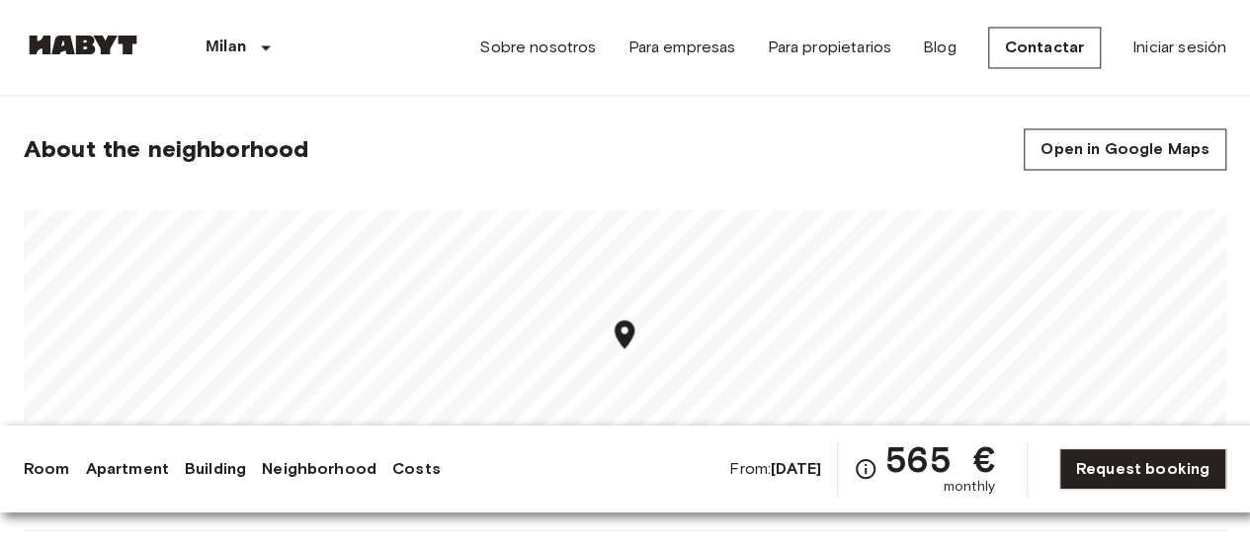
scroll to position [1778, 0]
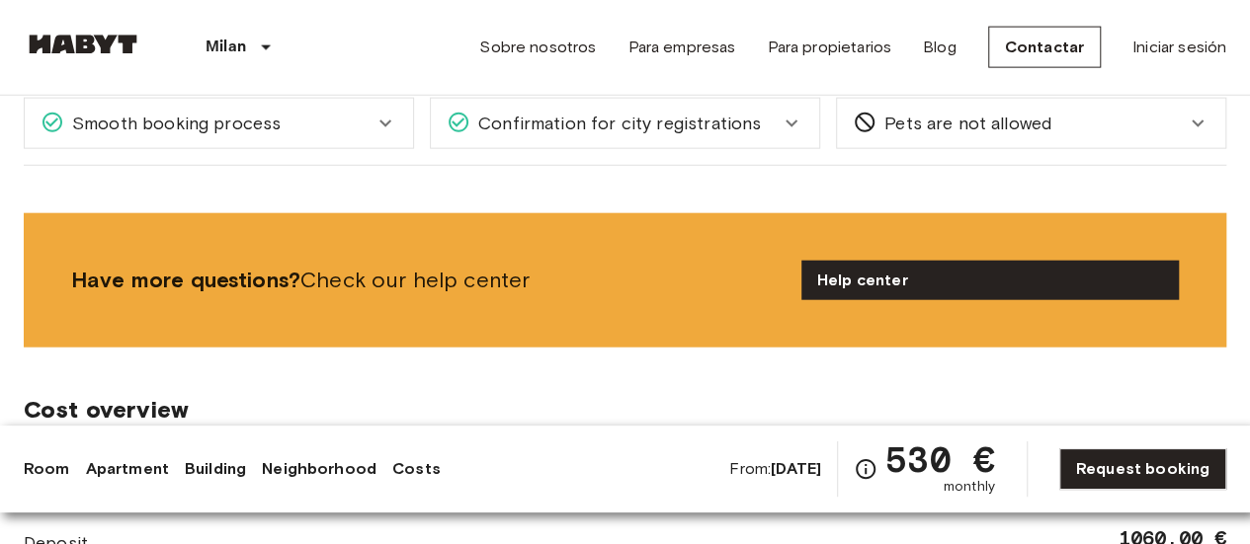
scroll to position [1976, 0]
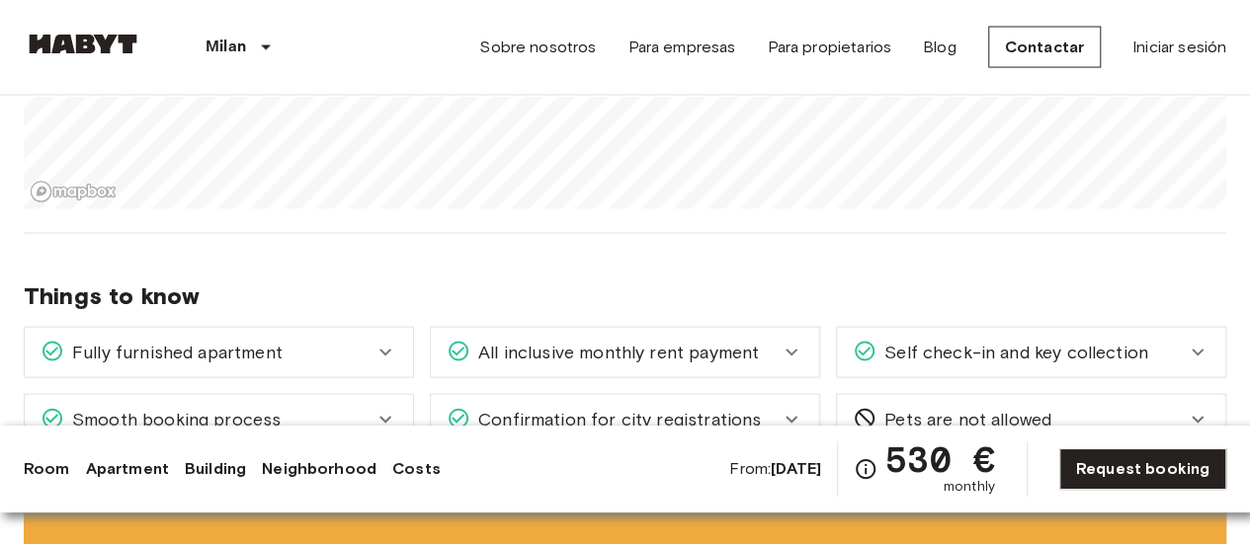
click at [794, 481] on div "From: [DATE] 530 € monthly" at bounding box center [861, 469] width 265 height 55
click at [794, 480] on div "From: [DATE] 530 € monthly" at bounding box center [861, 469] width 265 height 55
click at [790, 479] on span "From: [DATE]" at bounding box center [775, 469] width 92 height 22
click at [417, 467] on link "Costs" at bounding box center [416, 469] width 48 height 24
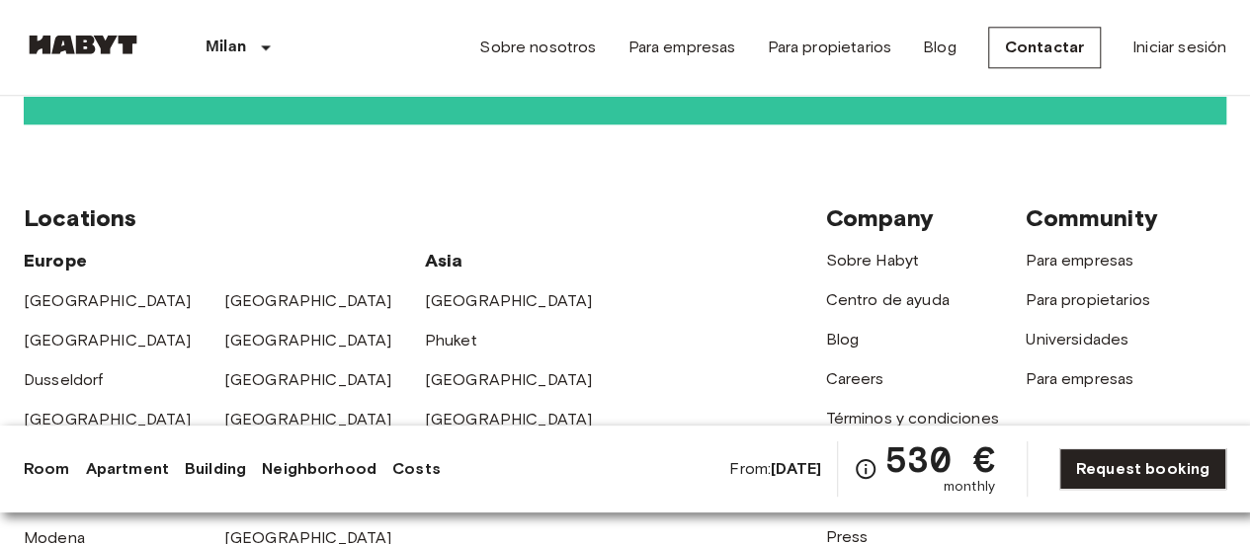
scroll to position [5226, 0]
